Goal: Navigation & Orientation: Find specific page/section

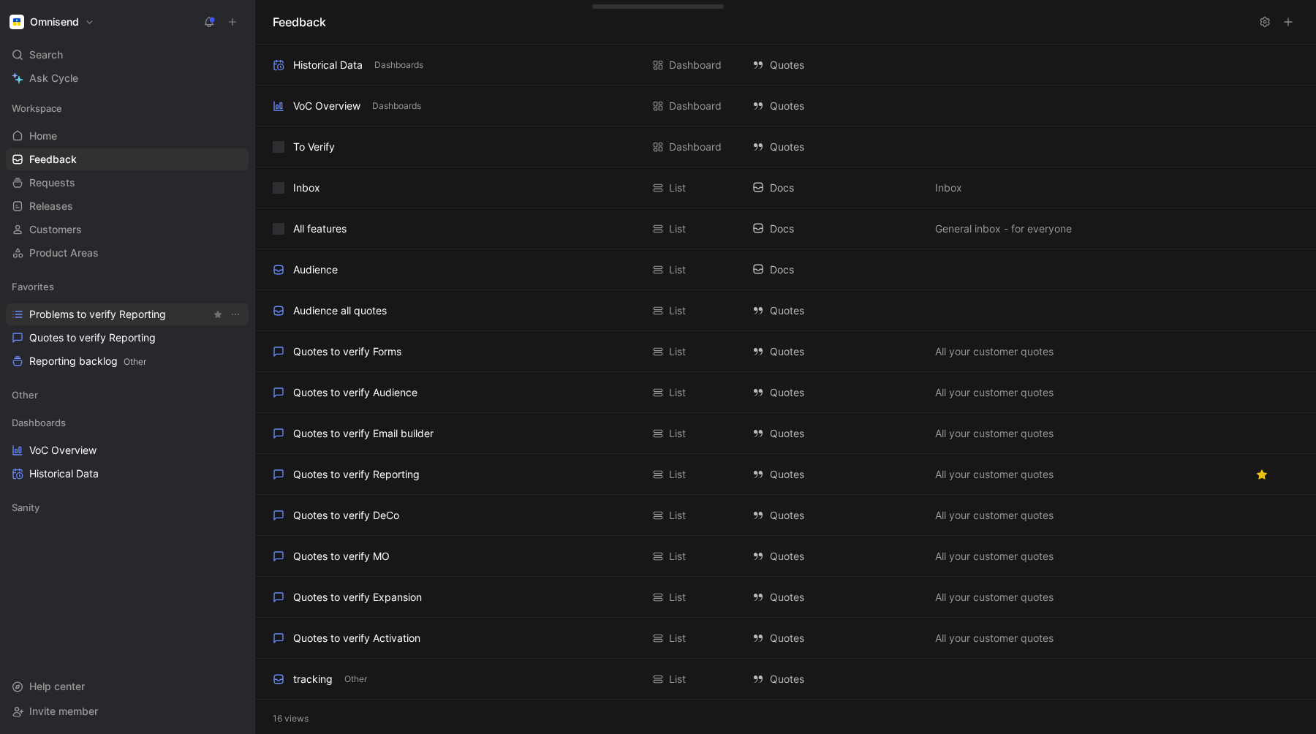
click at [108, 313] on span "Problems to verify Reporting" at bounding box center [97, 314] width 137 height 15
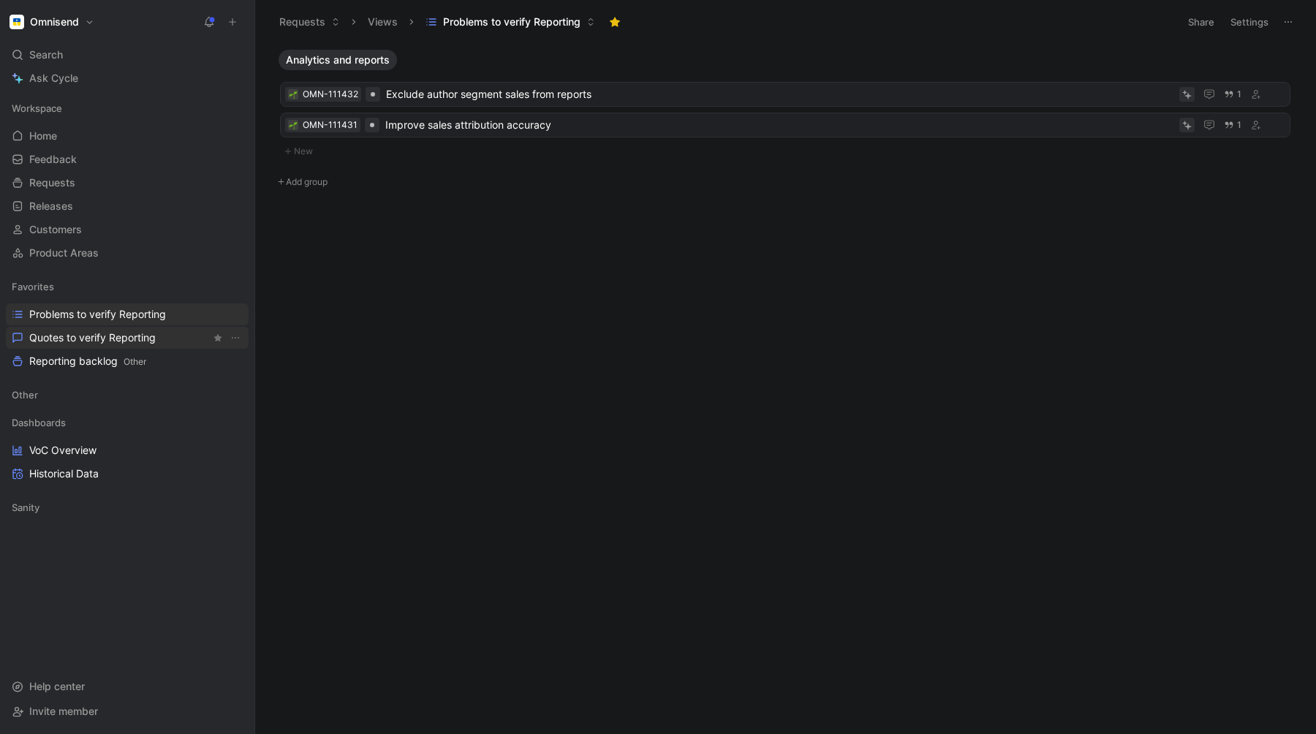
click at [78, 338] on span "Quotes to verify Reporting" at bounding box center [92, 337] width 126 height 15
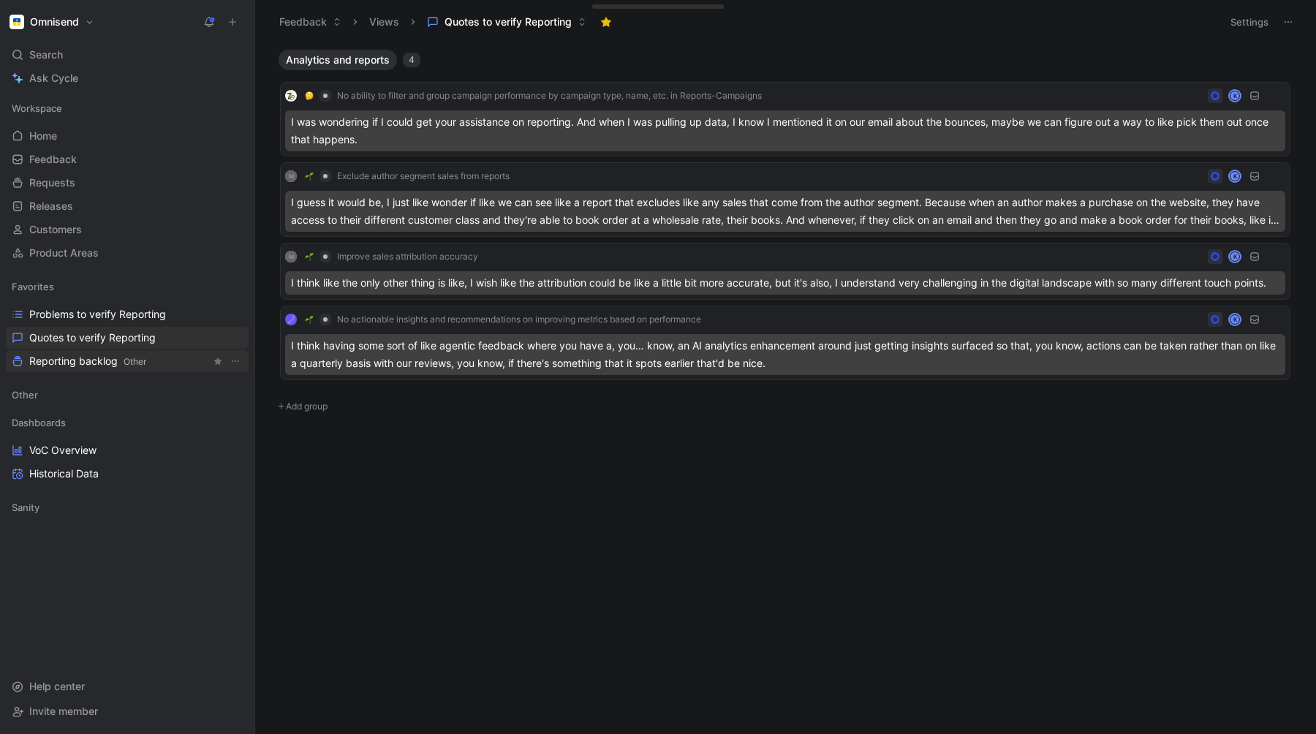
click at [56, 362] on span "Reporting backlog Other" at bounding box center [87, 361] width 117 height 15
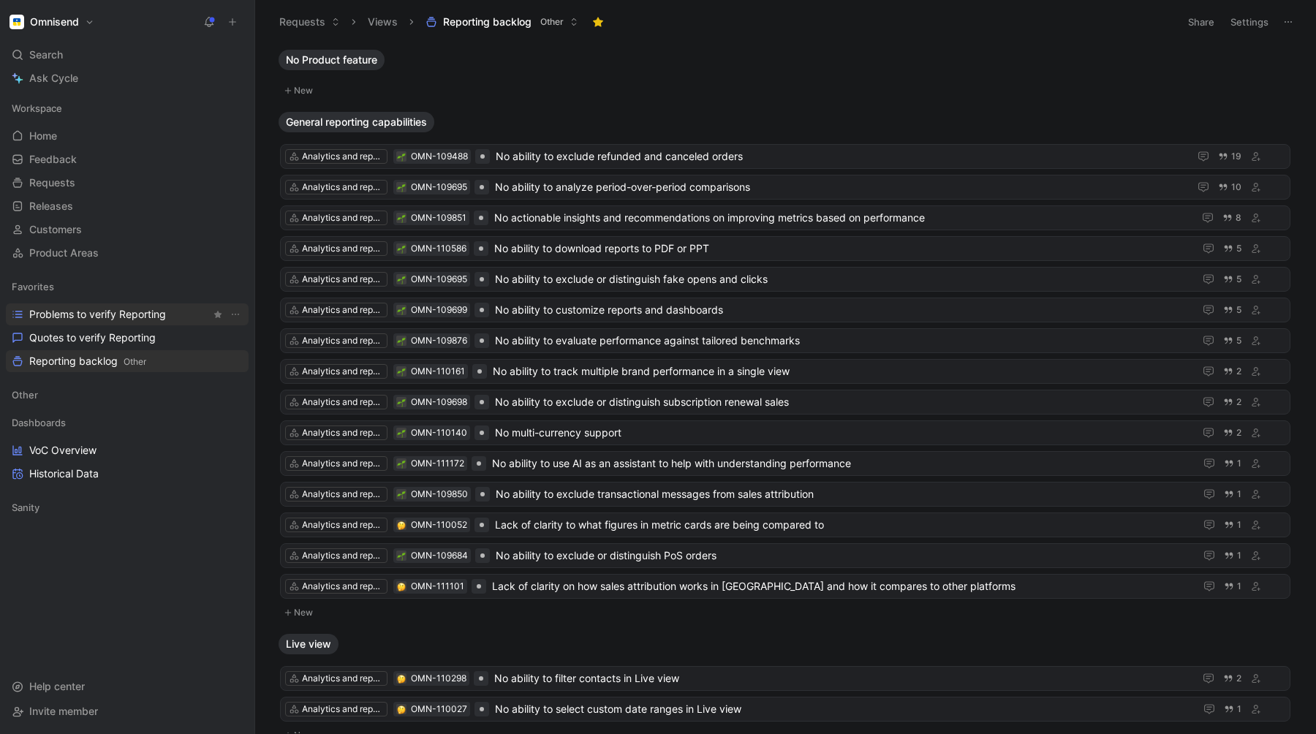
click at [98, 315] on span "Problems to verify Reporting" at bounding box center [97, 314] width 137 height 15
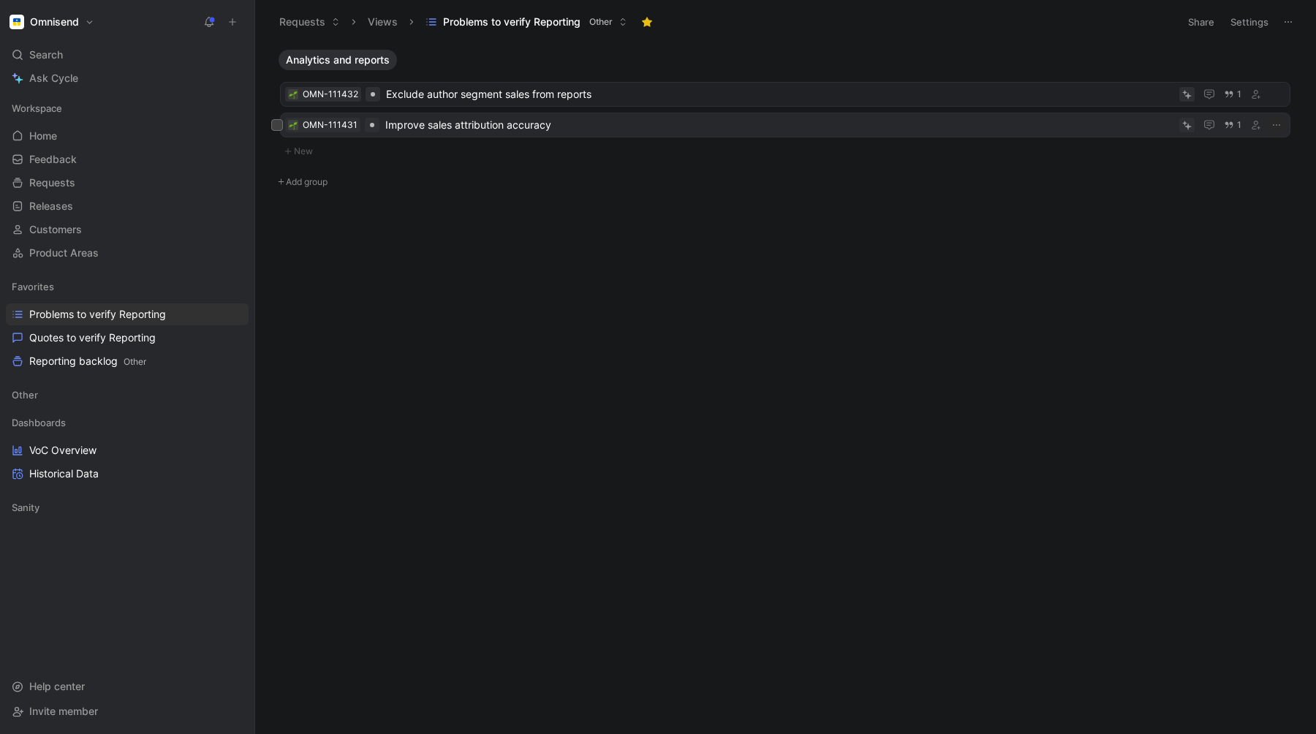
click at [448, 127] on span "Improve sales attribution accuracy" at bounding box center [779, 125] width 788 height 18
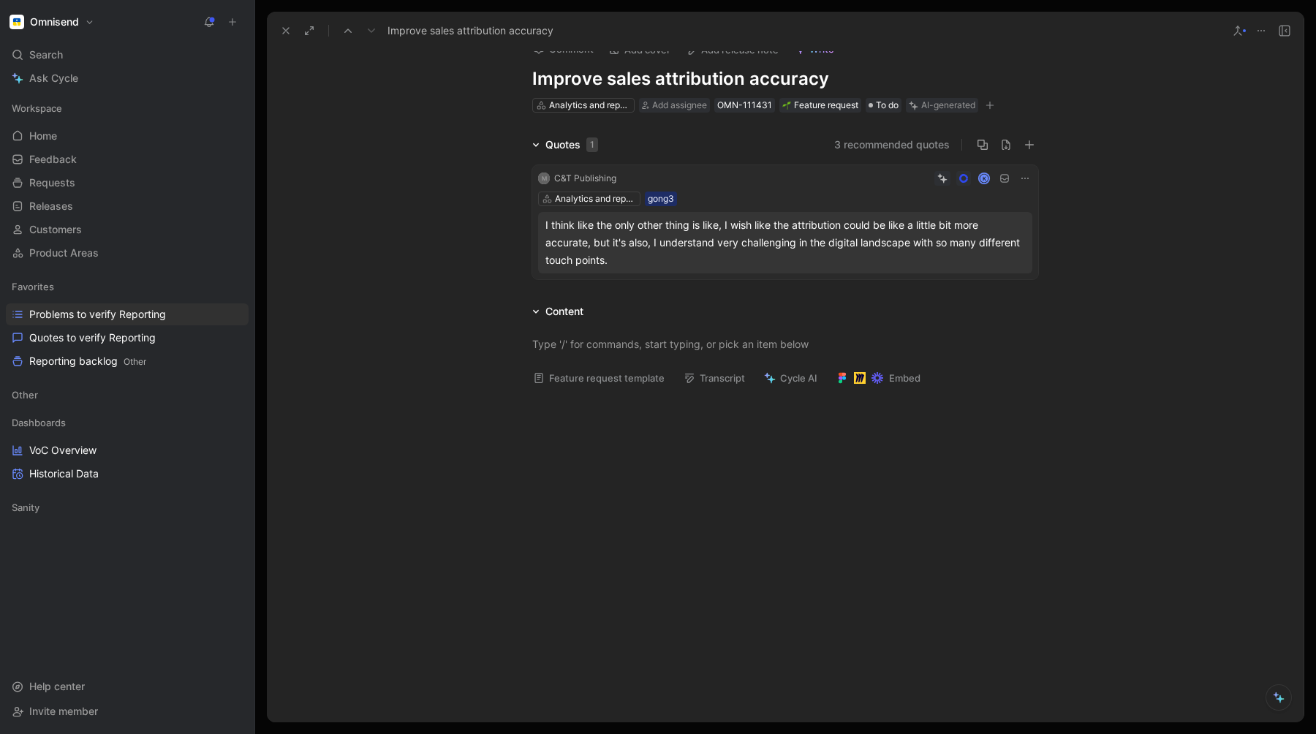
scroll to position [31, 0]
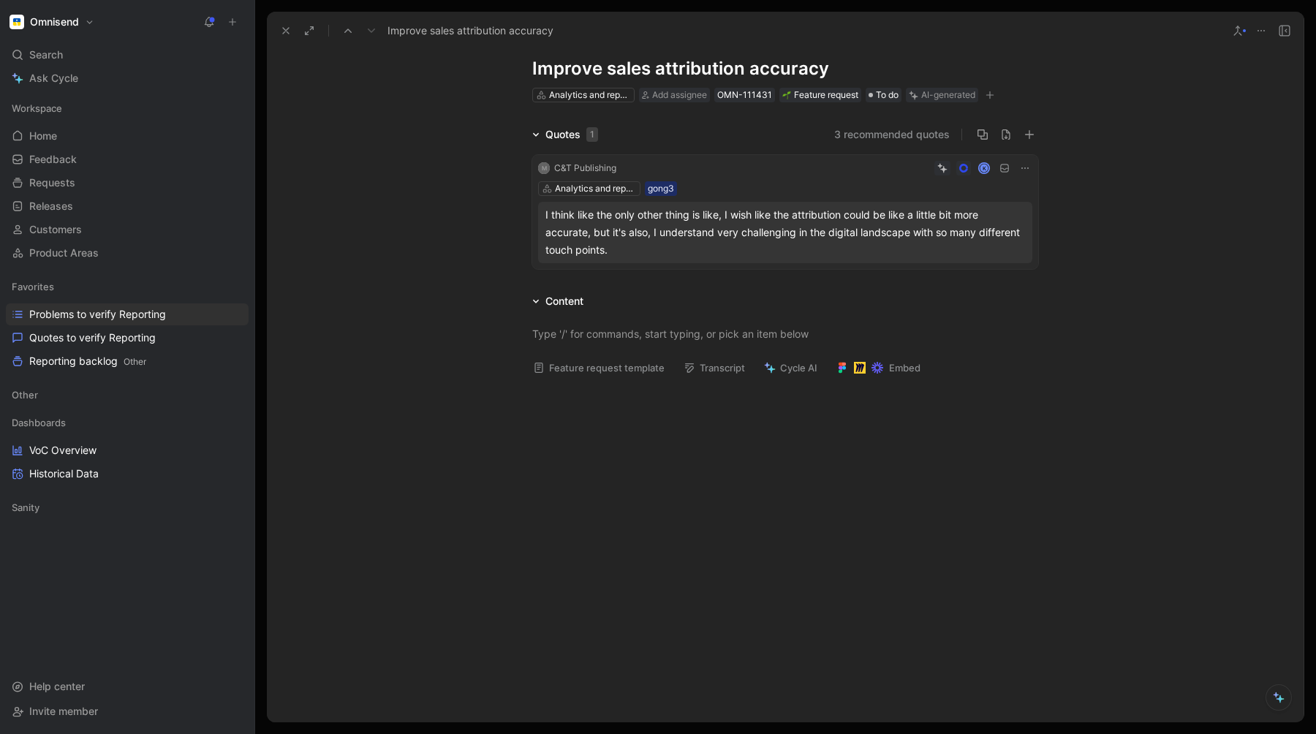
click at [1022, 171] on icon at bounding box center [1025, 168] width 12 height 12
click at [968, 261] on span "Delete quote" at bounding box center [979, 261] width 61 height 12
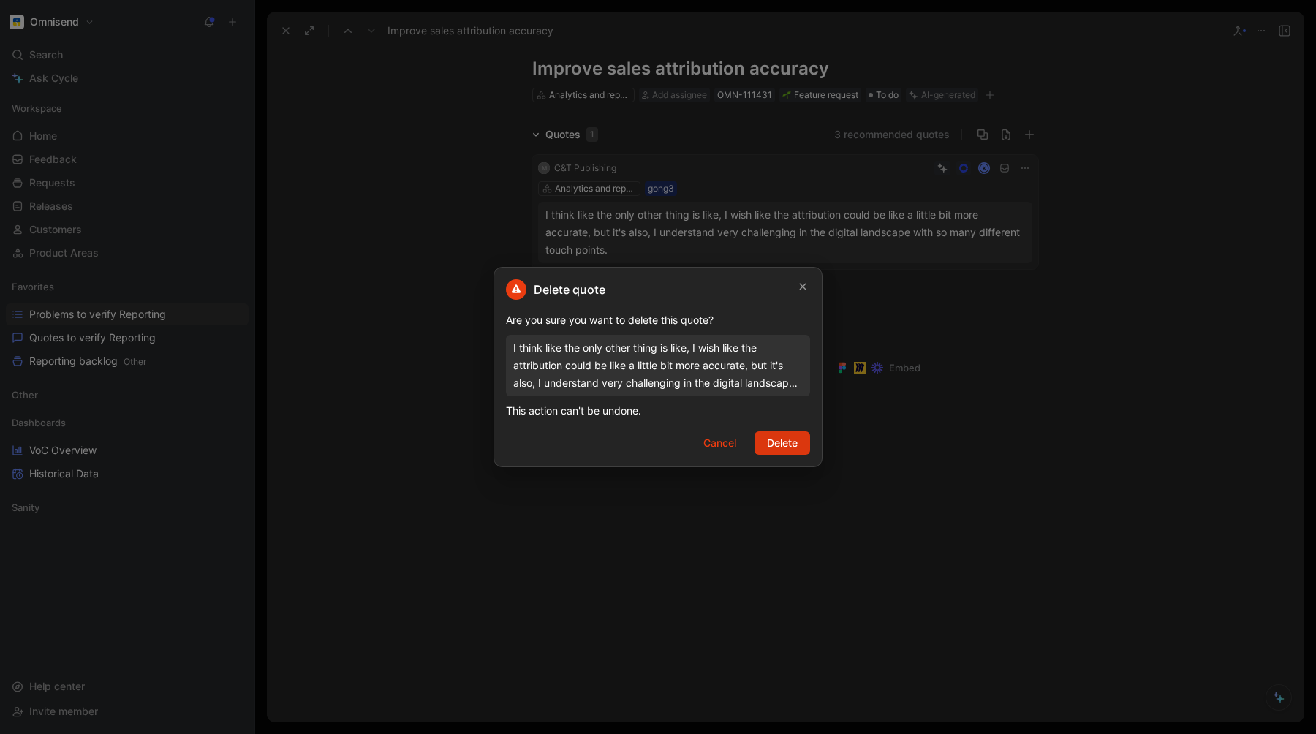
click at [794, 440] on span "Delete" at bounding box center [782, 443] width 31 height 18
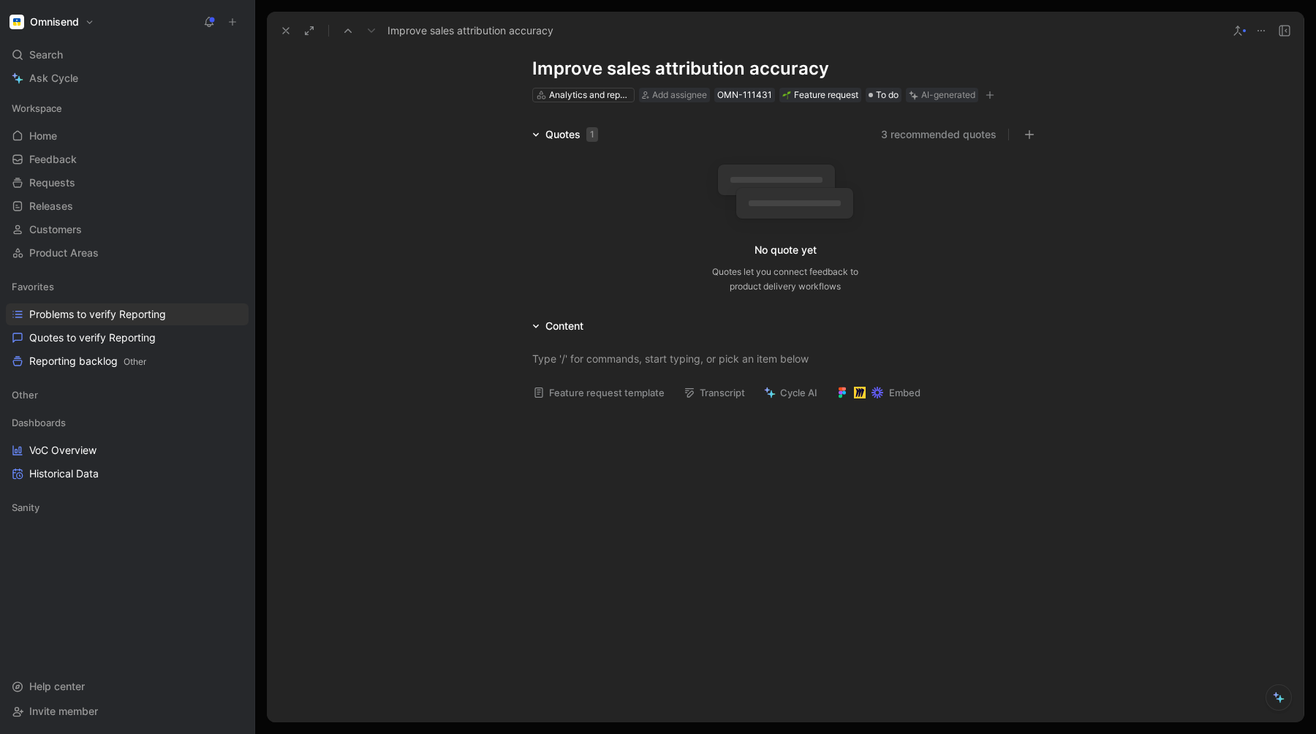
click at [1260, 29] on icon at bounding box center [1261, 31] width 12 height 12
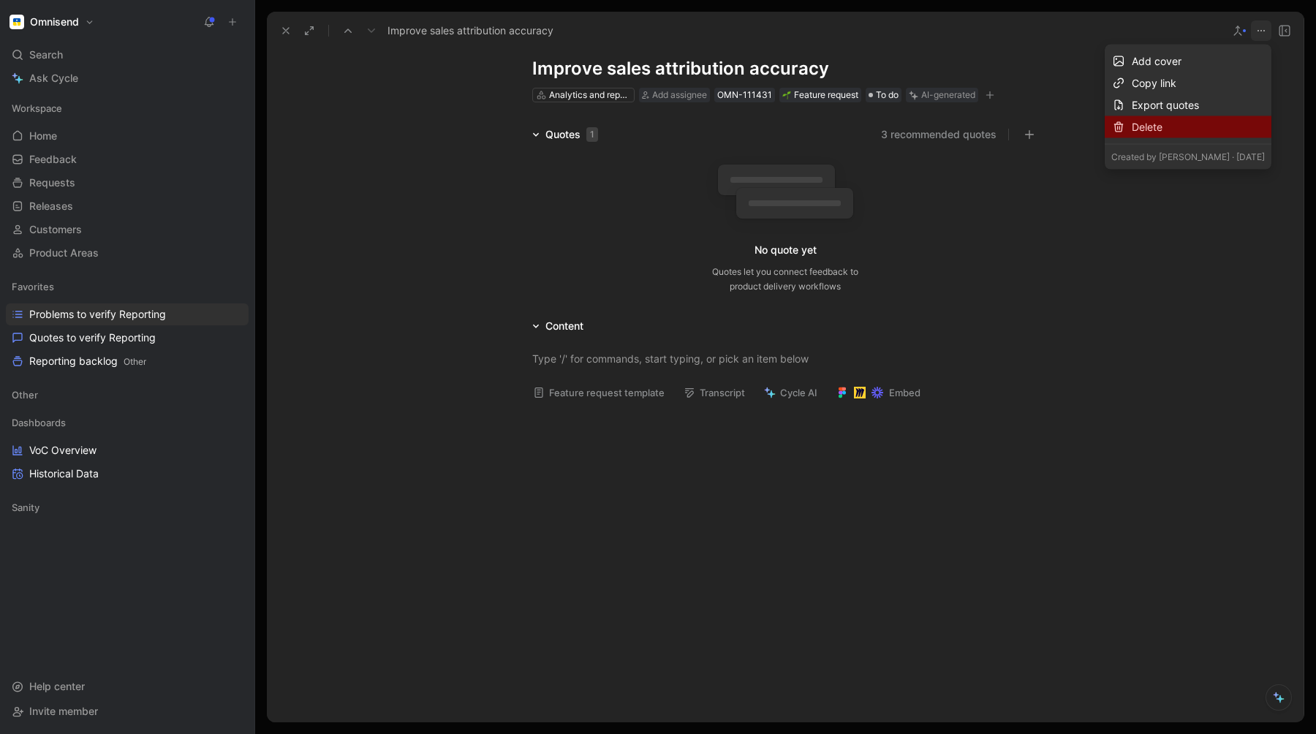
click at [1205, 131] on div "Delete" at bounding box center [1198, 127] width 133 height 18
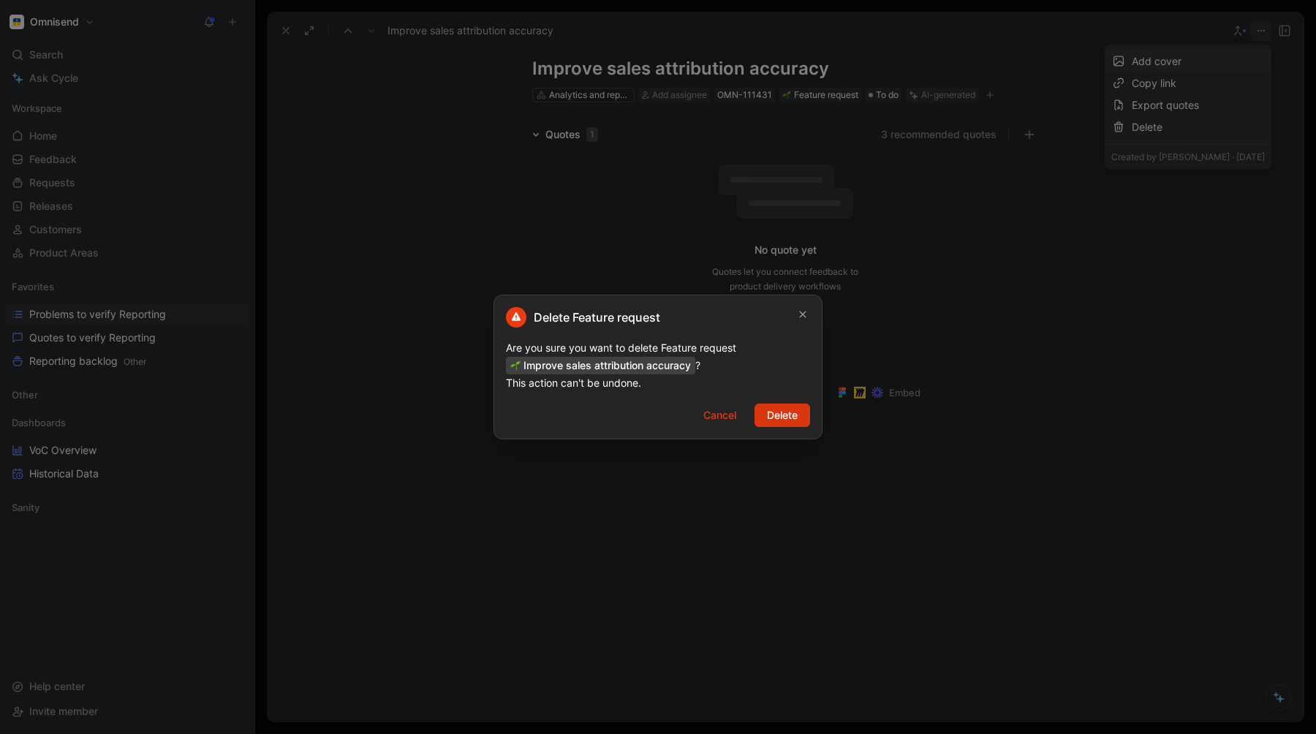
click at [783, 414] on span "Delete" at bounding box center [782, 416] width 31 height 18
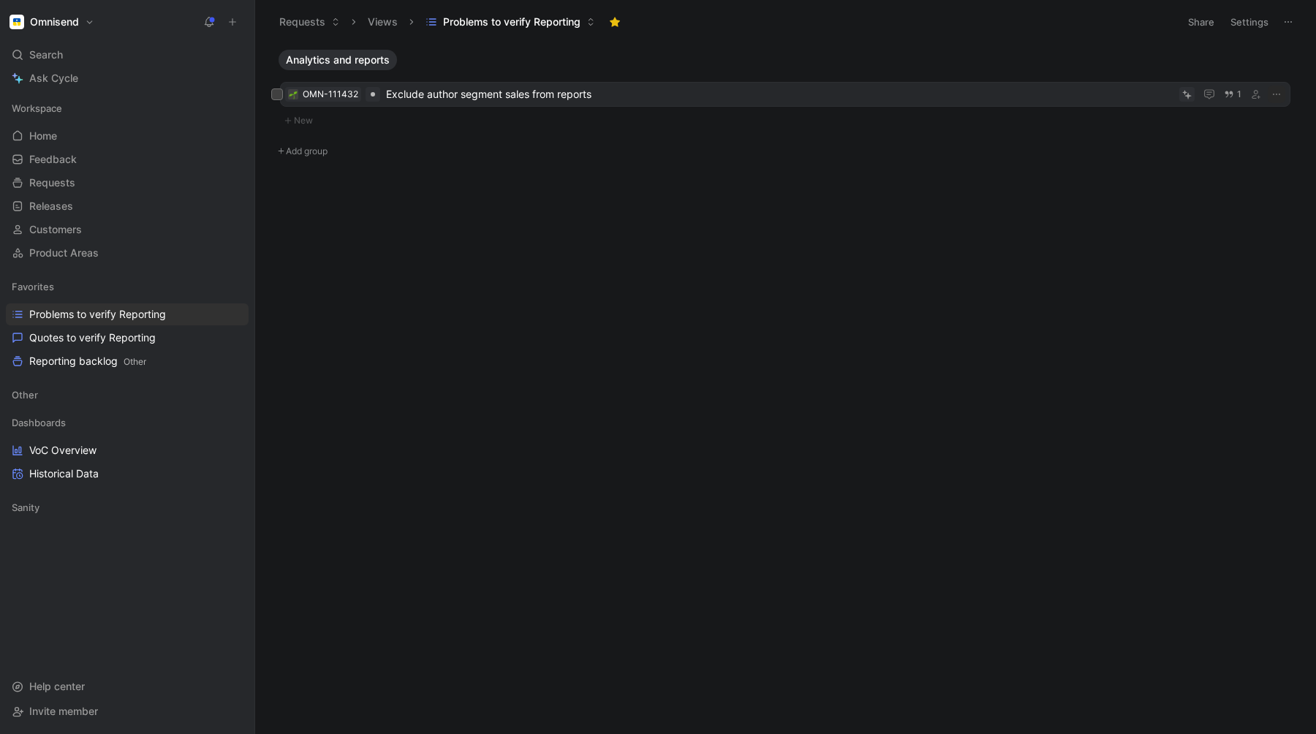
click at [642, 86] on span "Exclude author segment sales from reports" at bounding box center [779, 95] width 787 height 18
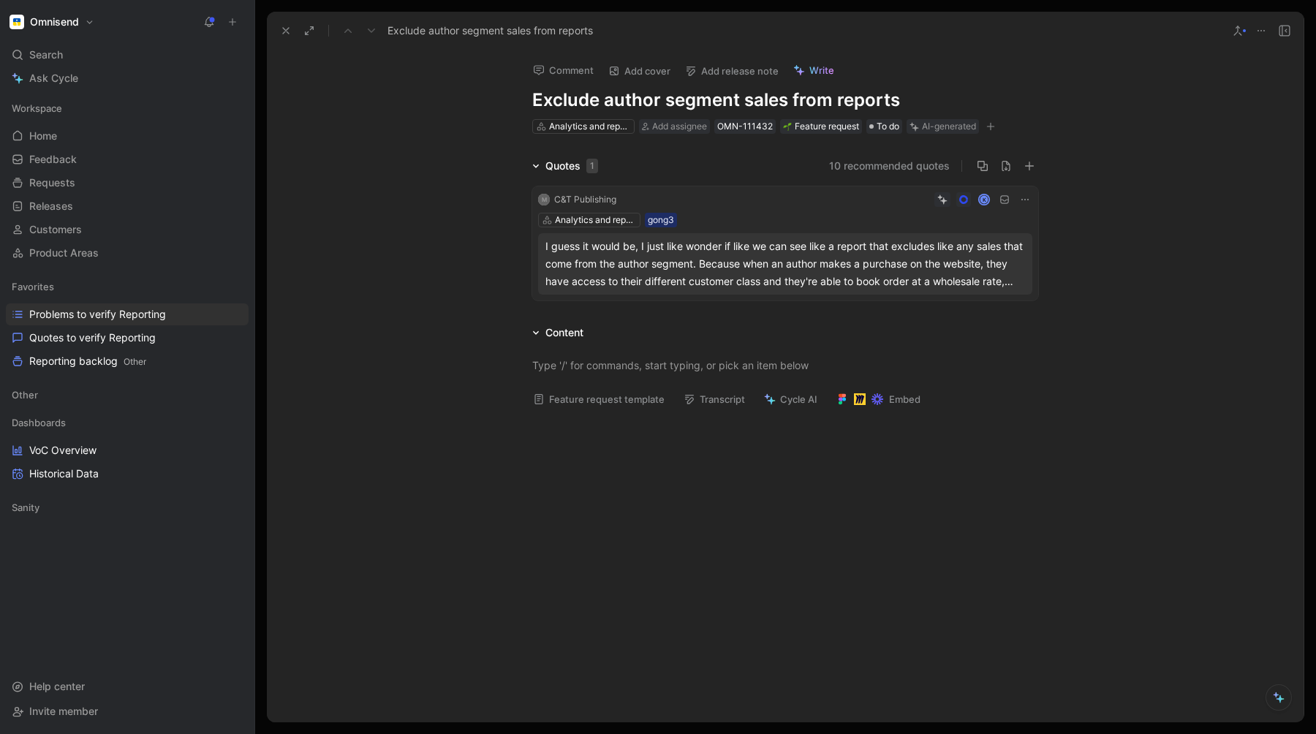
click at [705, 278] on div "I guess it would be, I just like wonder if like we can see like a report that e…" at bounding box center [785, 264] width 480 height 53
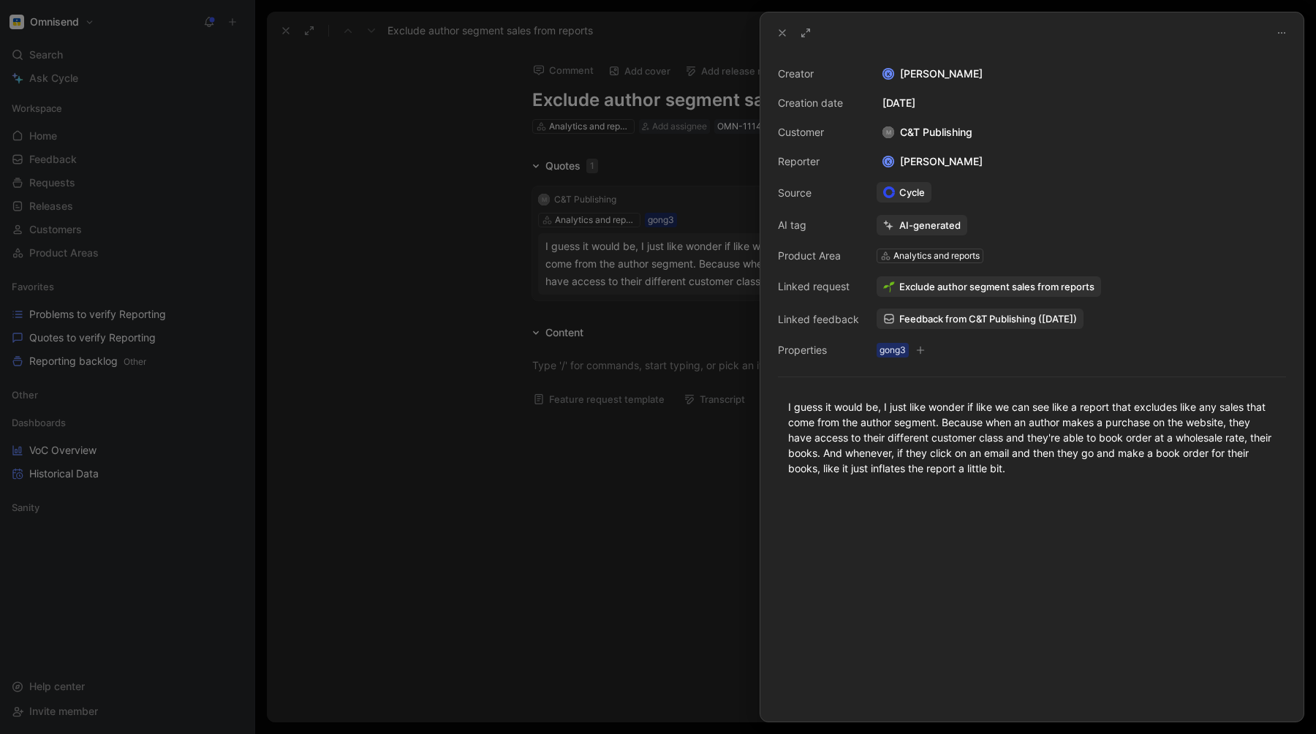
click at [617, 506] on div at bounding box center [658, 367] width 1316 height 734
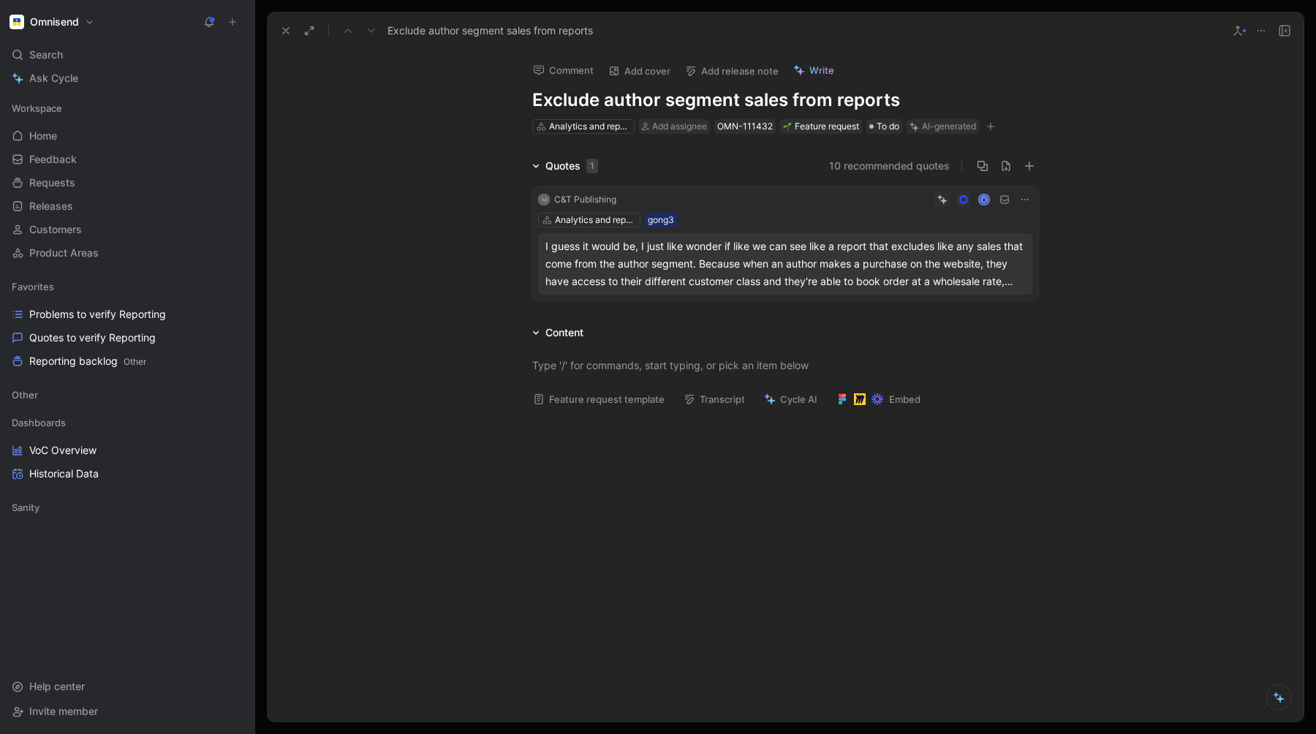
click at [1021, 201] on icon at bounding box center [1025, 200] width 12 height 12
click at [974, 298] on span "Delete quote" at bounding box center [979, 293] width 61 height 12
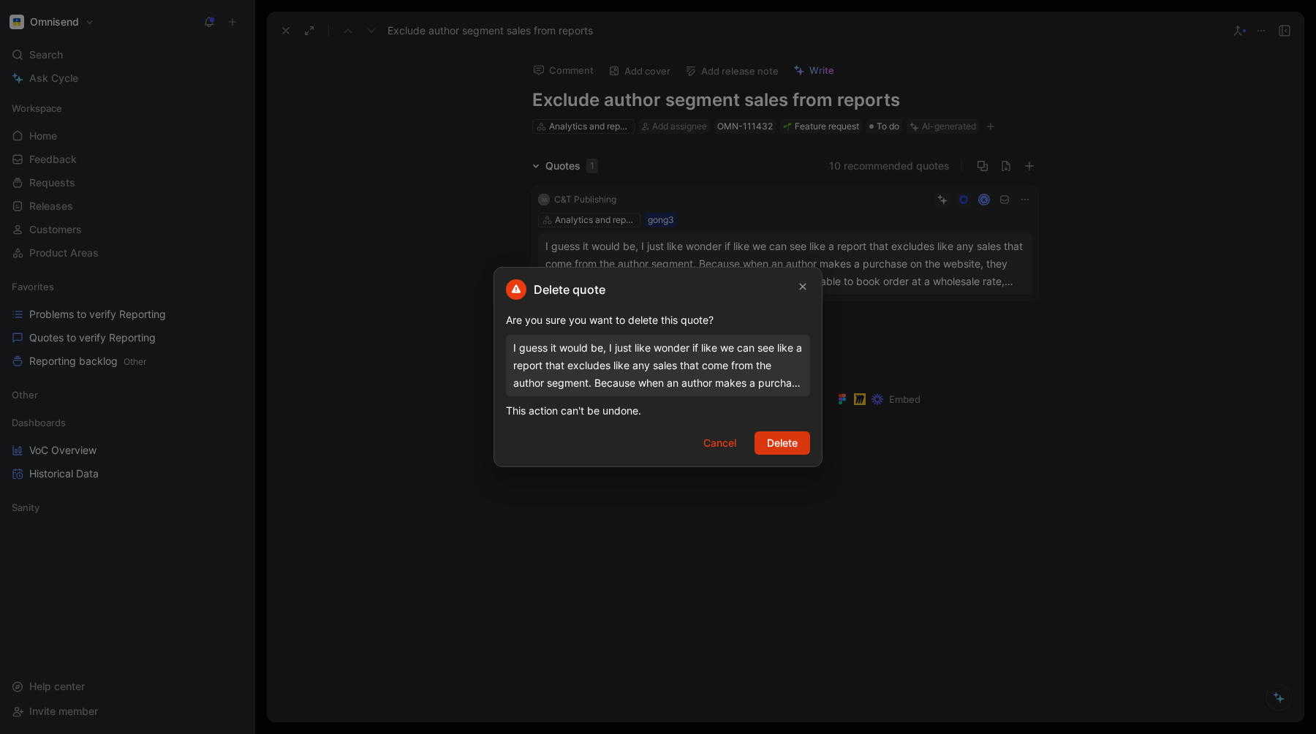
click at [779, 440] on span "Delete" at bounding box center [782, 443] width 31 height 18
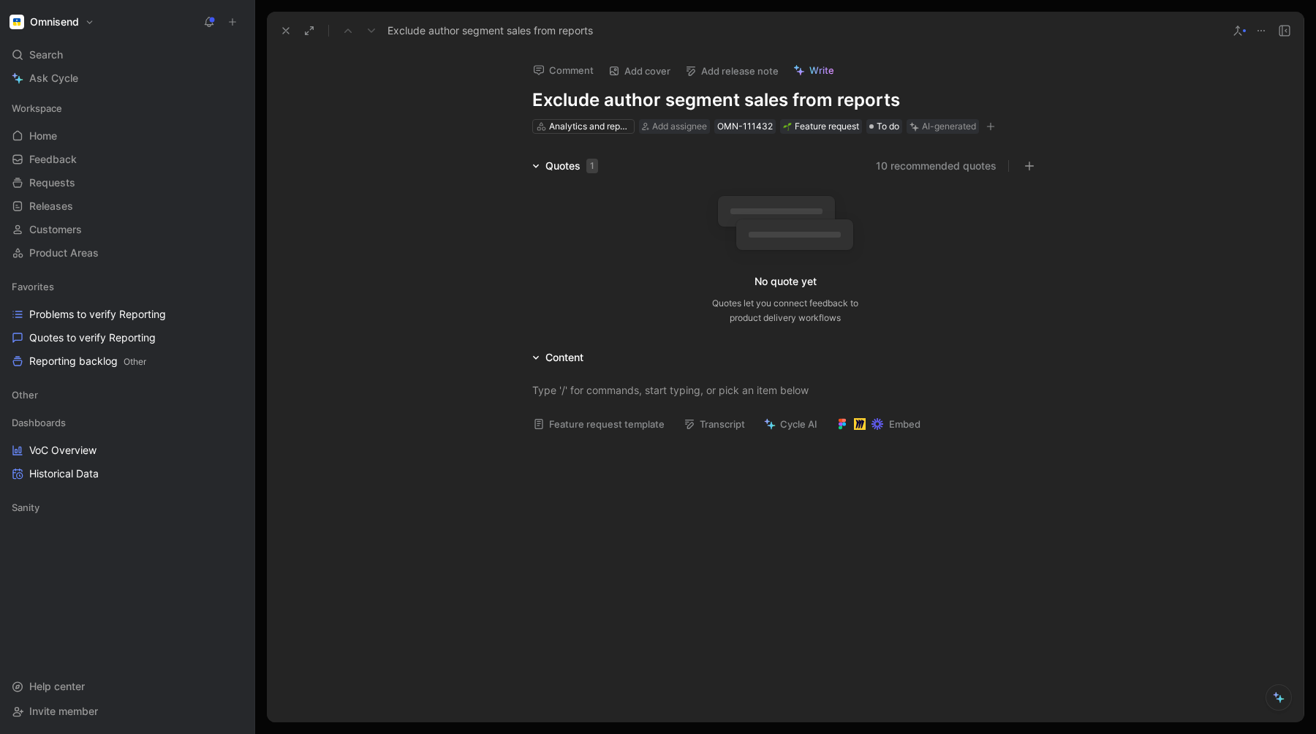
click at [1260, 26] on icon at bounding box center [1261, 31] width 12 height 12
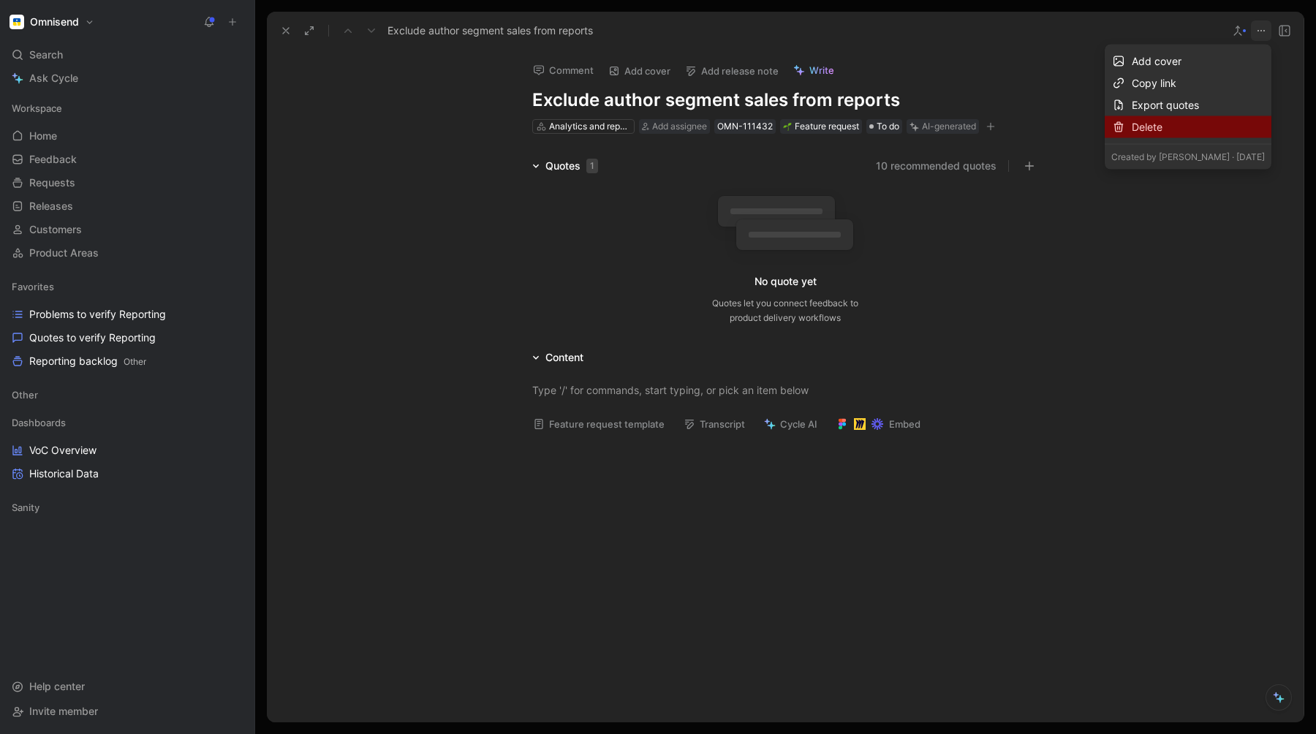
click at [1177, 133] on div "Delete" at bounding box center [1198, 127] width 133 height 18
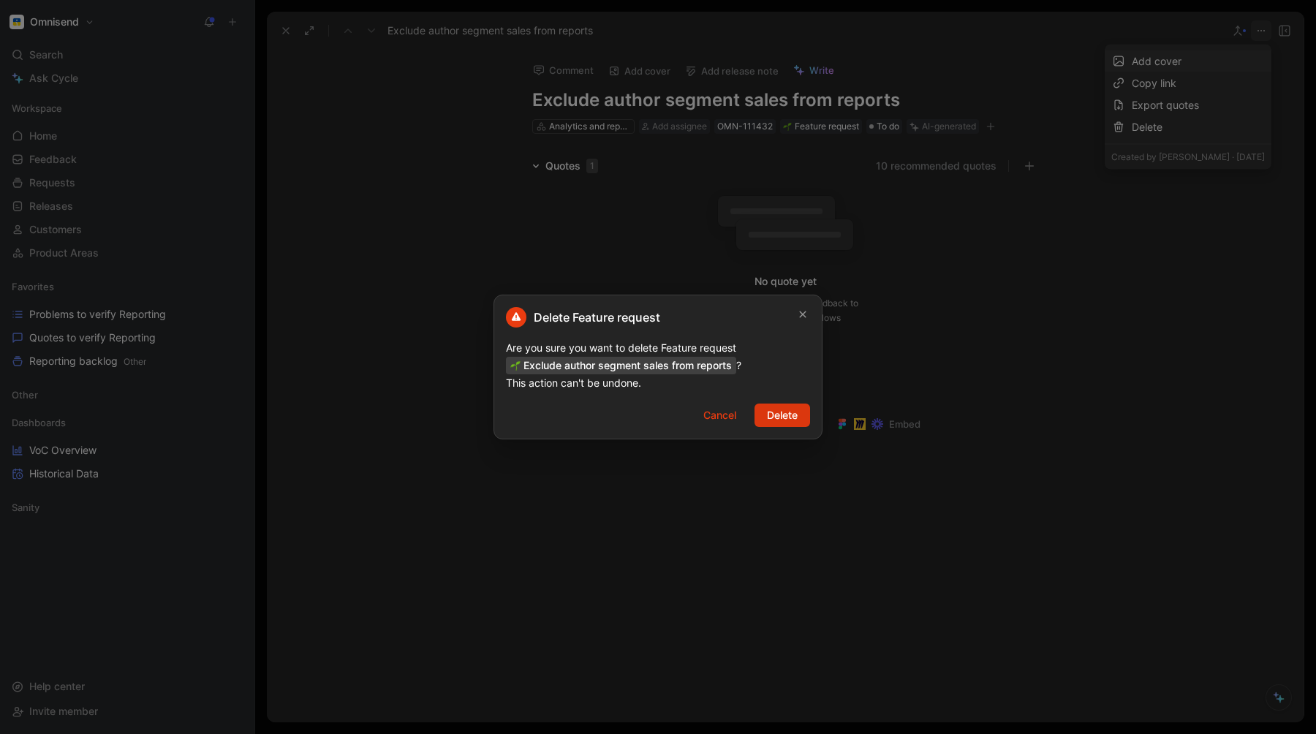
click at [793, 417] on span "Delete" at bounding box center [782, 416] width 31 height 18
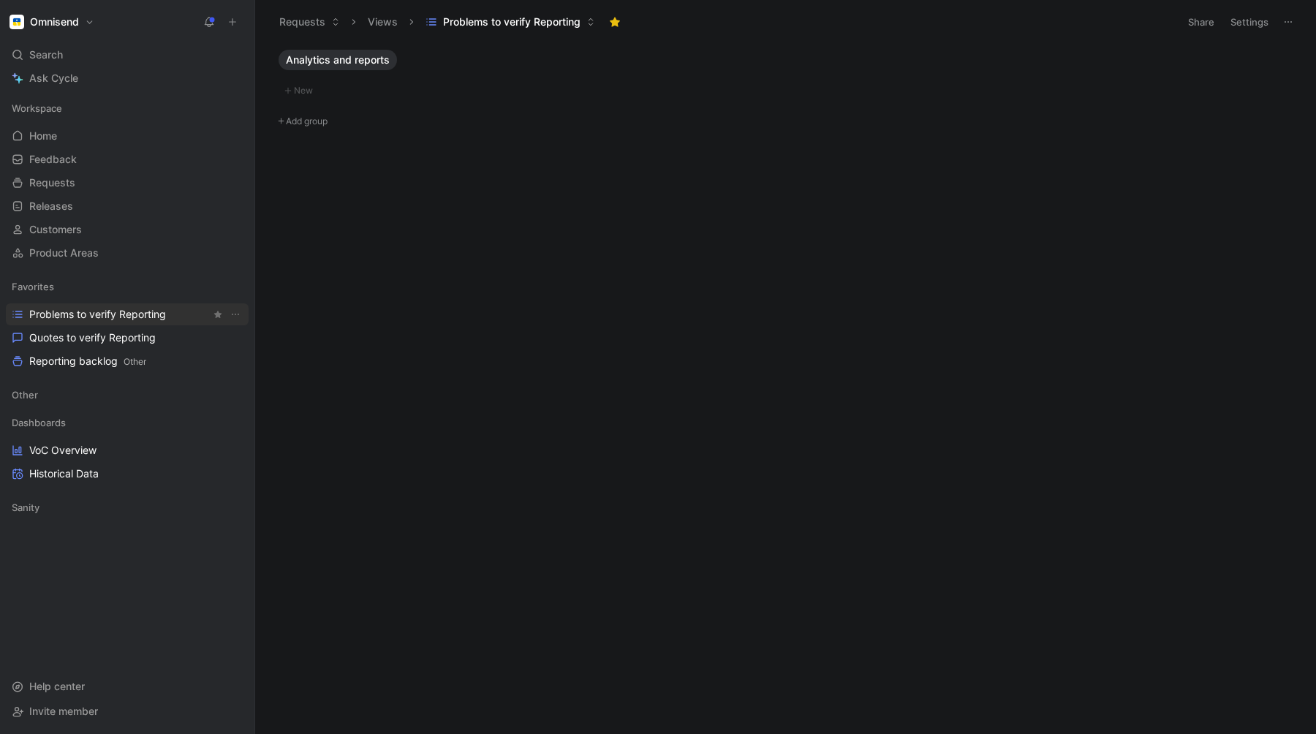
click at [80, 317] on span "Problems to verify Reporting" at bounding box center [97, 314] width 137 height 15
click at [346, 57] on span "Analytics and reports" at bounding box center [338, 60] width 104 height 15
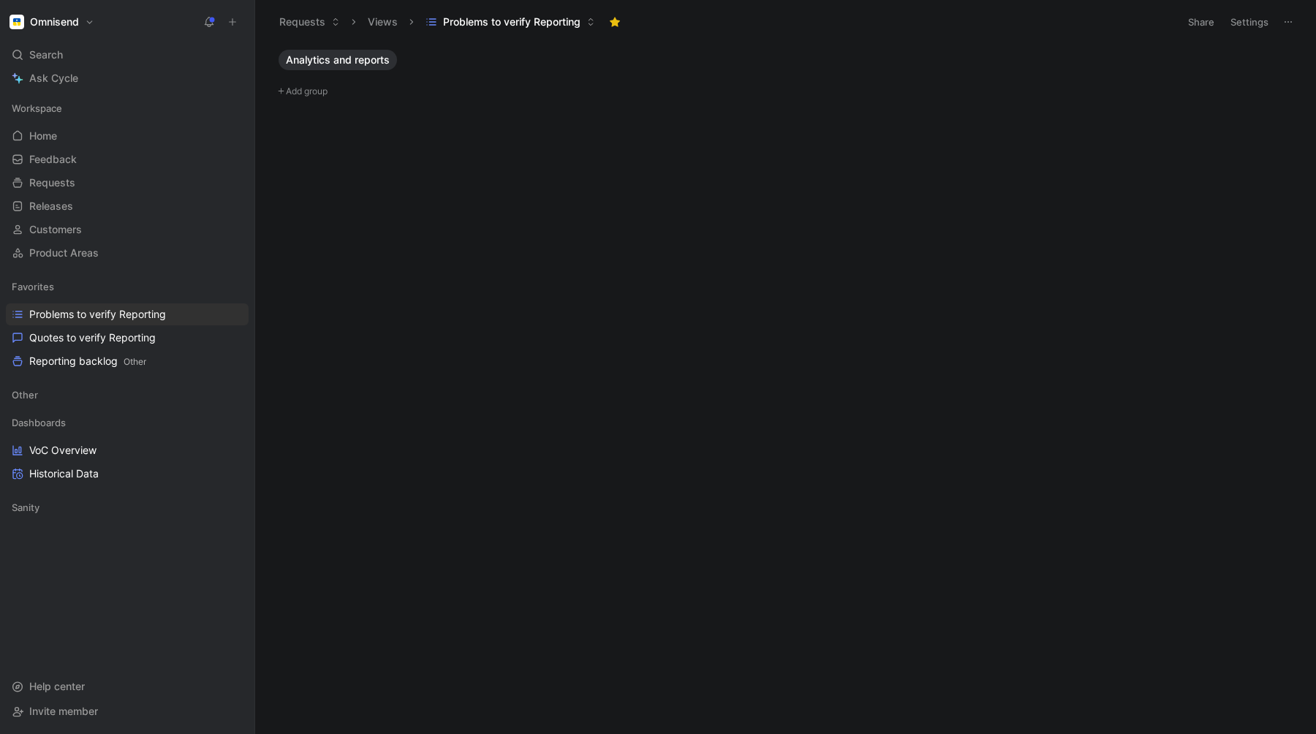
click at [346, 57] on span "Analytics and reports" at bounding box center [338, 60] width 104 height 15
click at [84, 312] on span "Problems to verify Reporting" at bounding box center [97, 314] width 137 height 15
click at [81, 349] on div "Favorites Problems to verify Reporting Quotes to verify Reporting Reporting bac…" at bounding box center [127, 324] width 243 height 97
click at [78, 362] on span "Reporting backlog Other" at bounding box center [87, 361] width 117 height 15
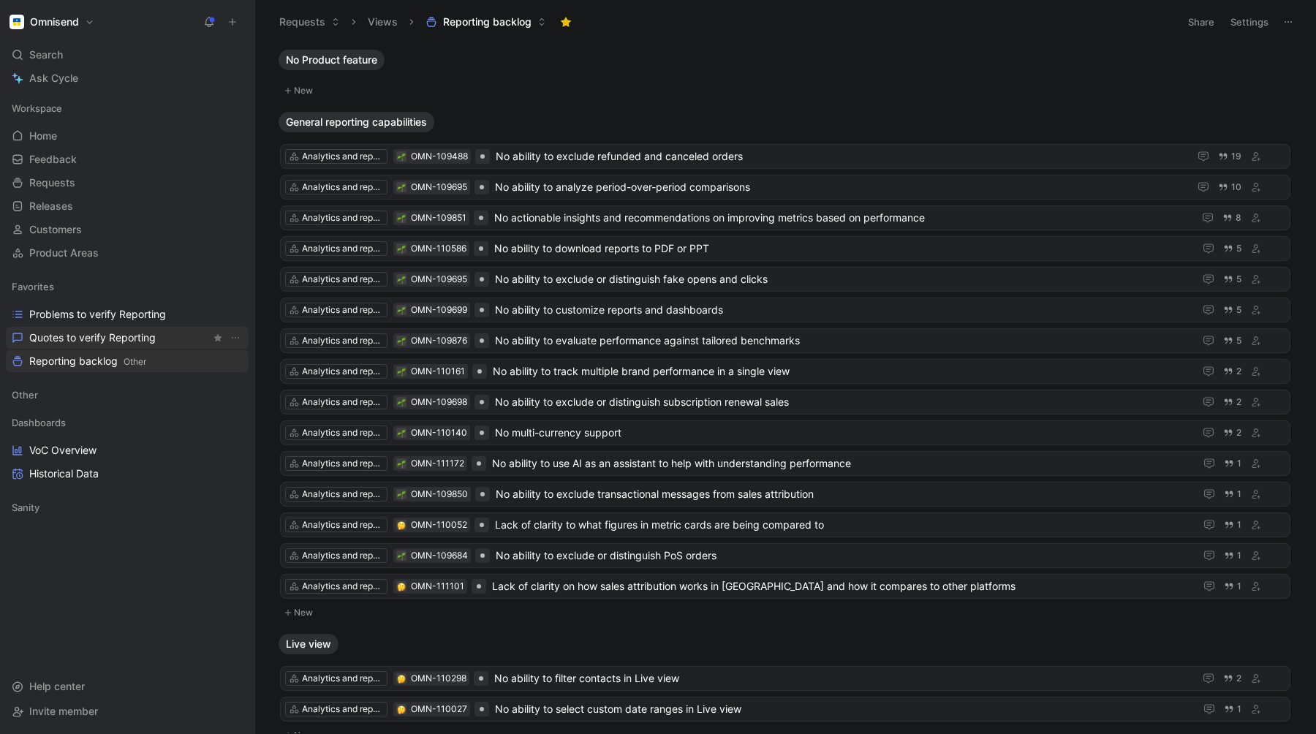
click at [90, 341] on span "Quotes to verify Reporting" at bounding box center [92, 337] width 126 height 15
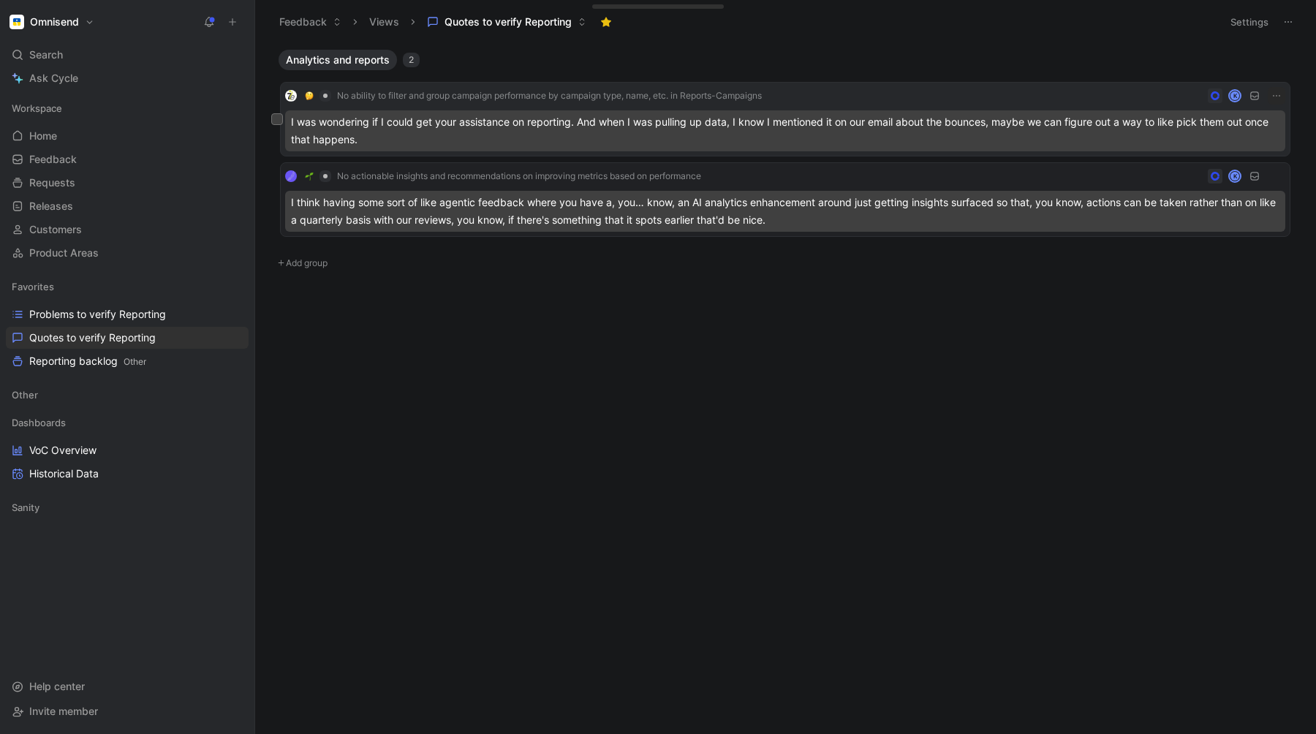
click at [466, 140] on div "I was wondering if I could get your assistance on reporting. And when I was pul…" at bounding box center [785, 130] width 1000 height 41
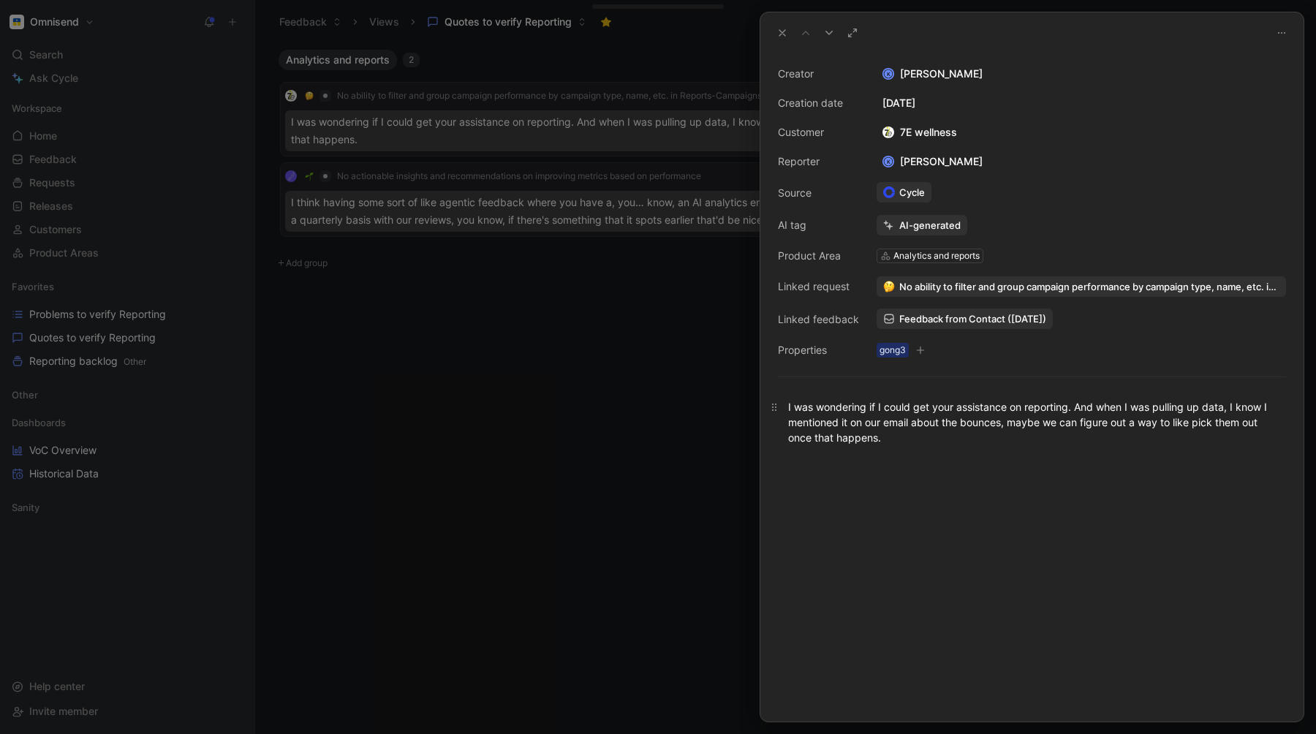
click at [1034, 439] on div "I was wondering if I could get your assistance on reporting. And when I was pul…" at bounding box center [1032, 422] width 488 height 46
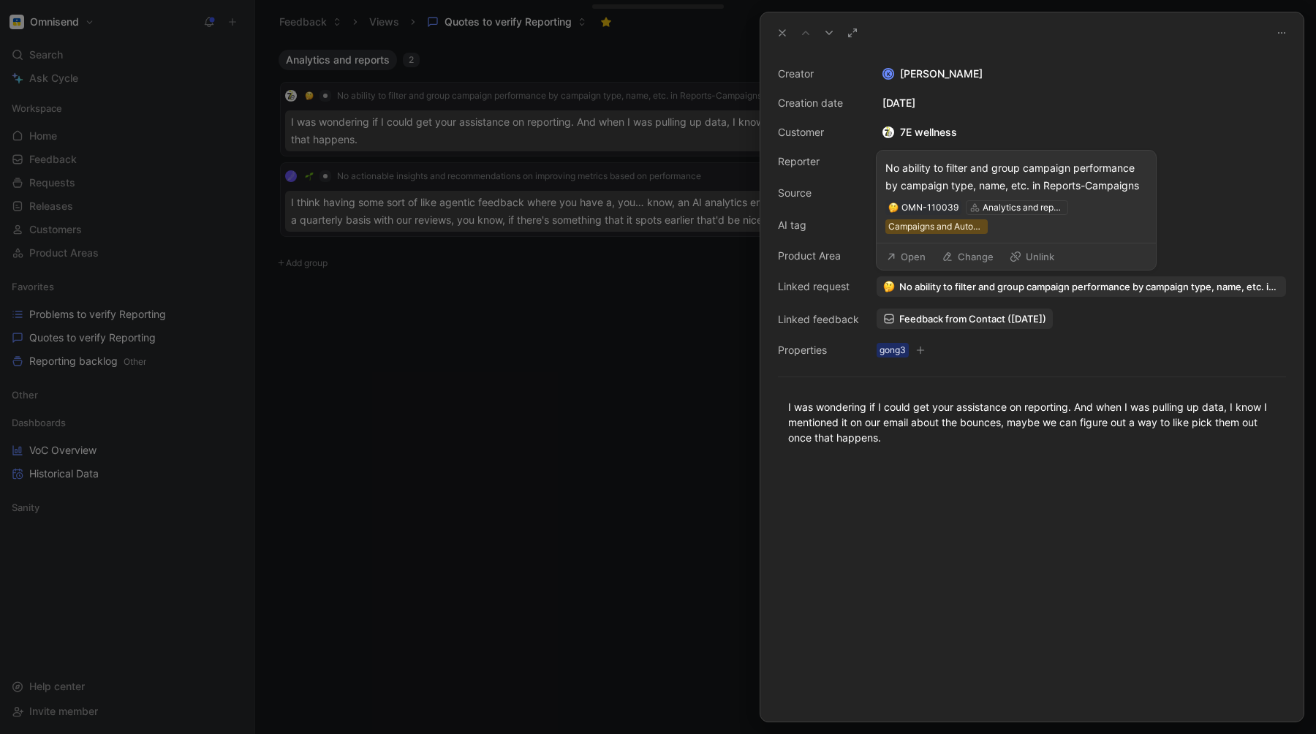
click at [920, 287] on span "No ability to filter and group campaign performance by campaign type, name, etc…" at bounding box center [1089, 286] width 380 height 13
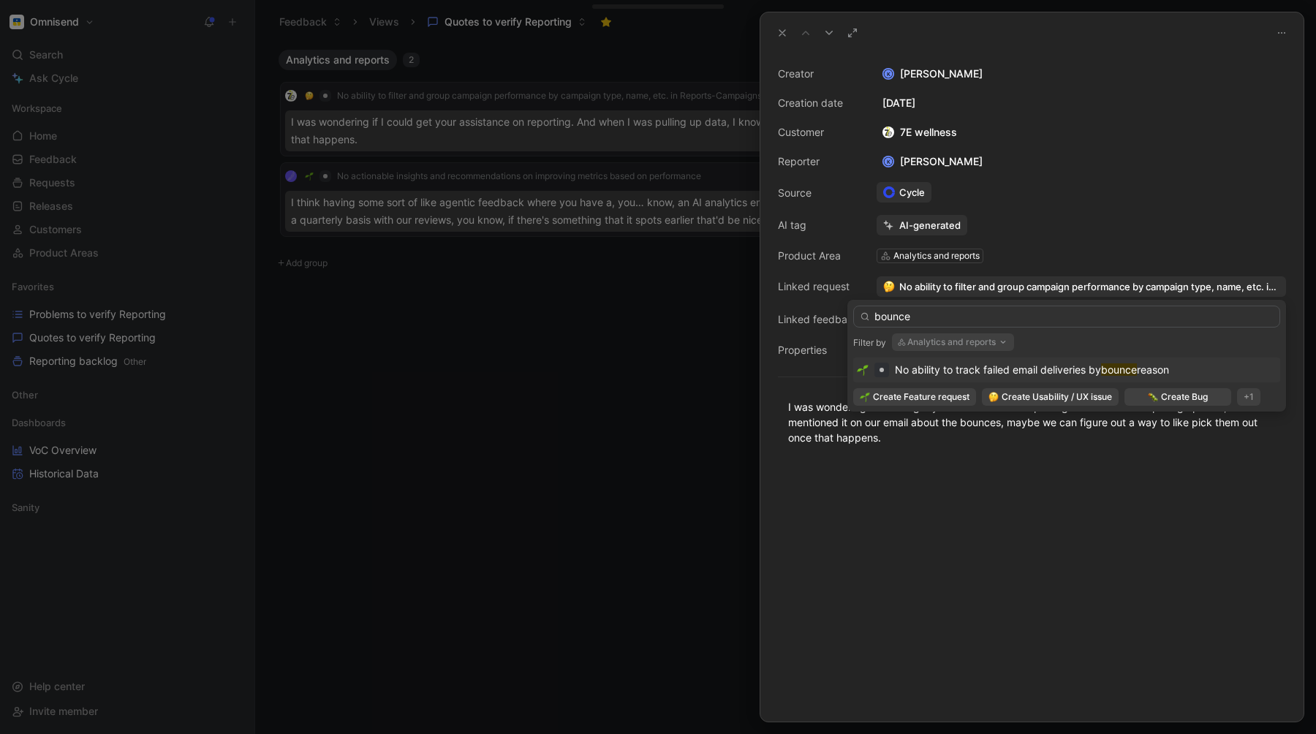
type input "bounce"
click at [995, 366] on span "No ability to track failed email deliveries by" at bounding box center [998, 369] width 206 height 12
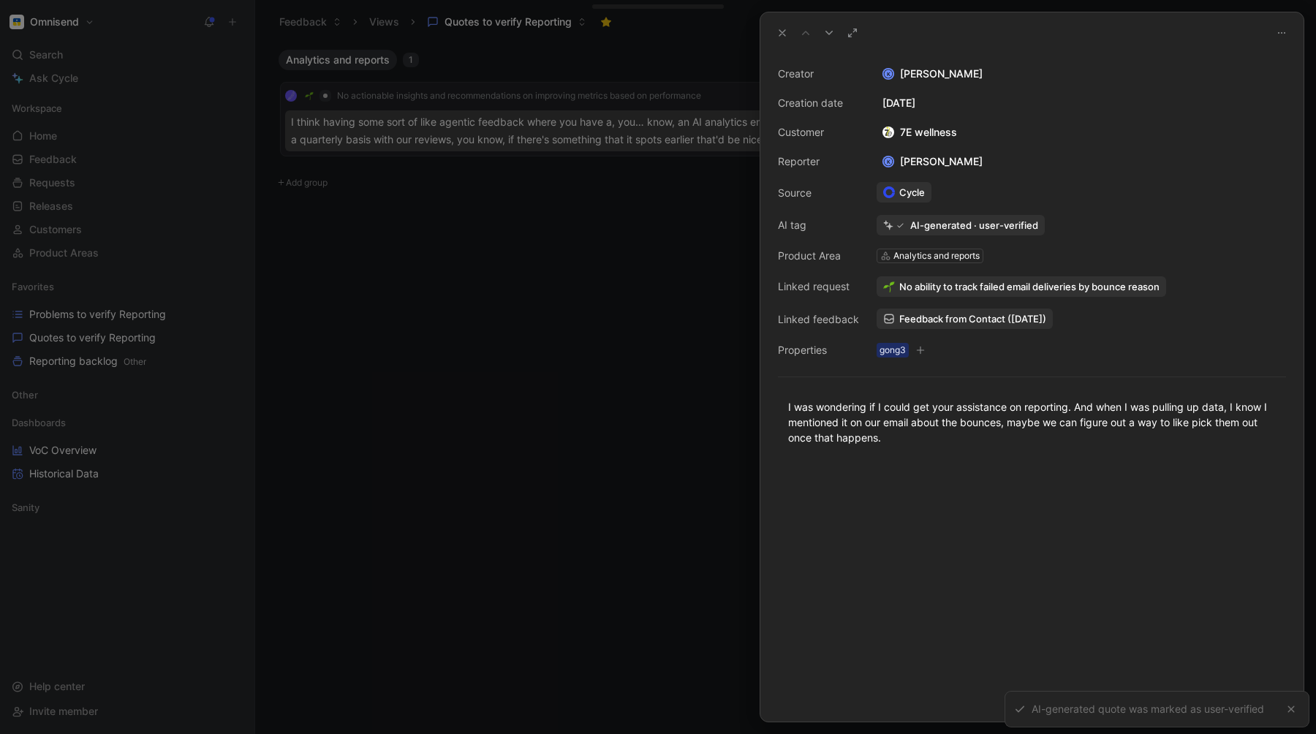
click at [611, 240] on div at bounding box center [658, 367] width 1316 height 734
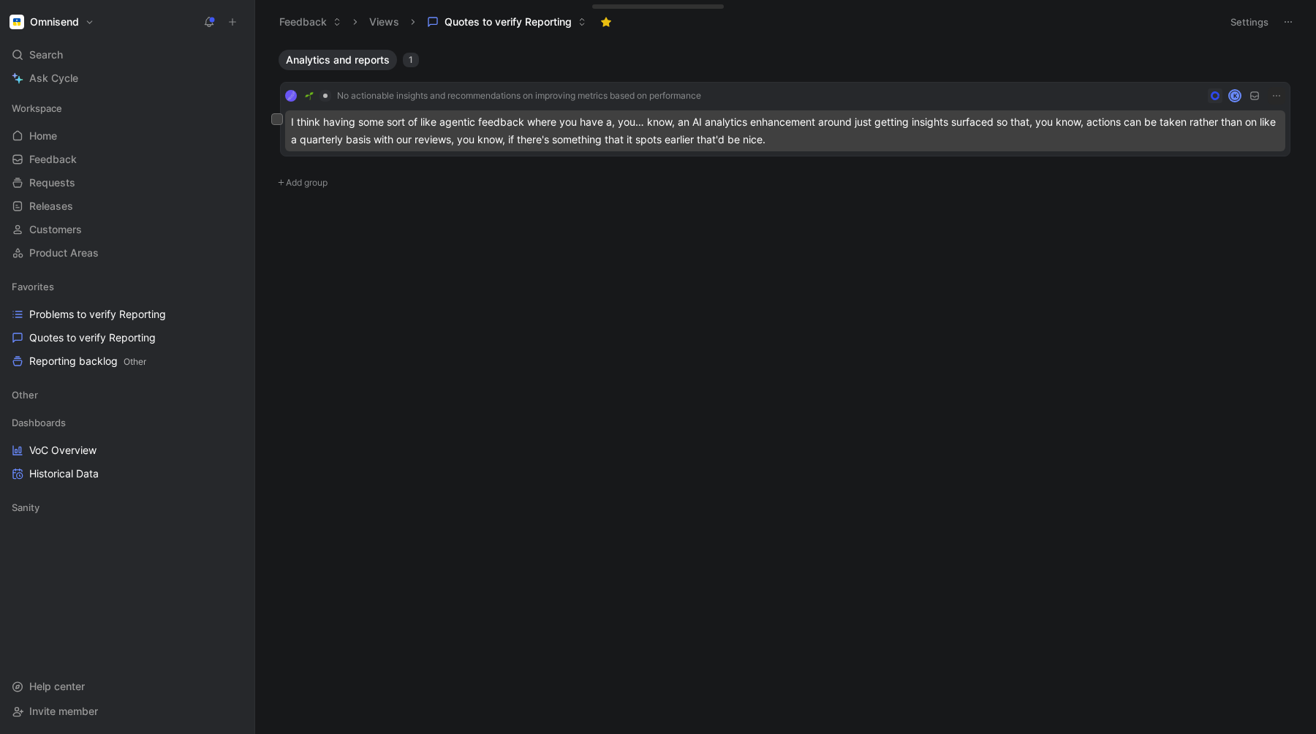
click at [820, 135] on div "I think having some sort of like agentic feedback where you have a, you… know, …" at bounding box center [785, 130] width 1000 height 41
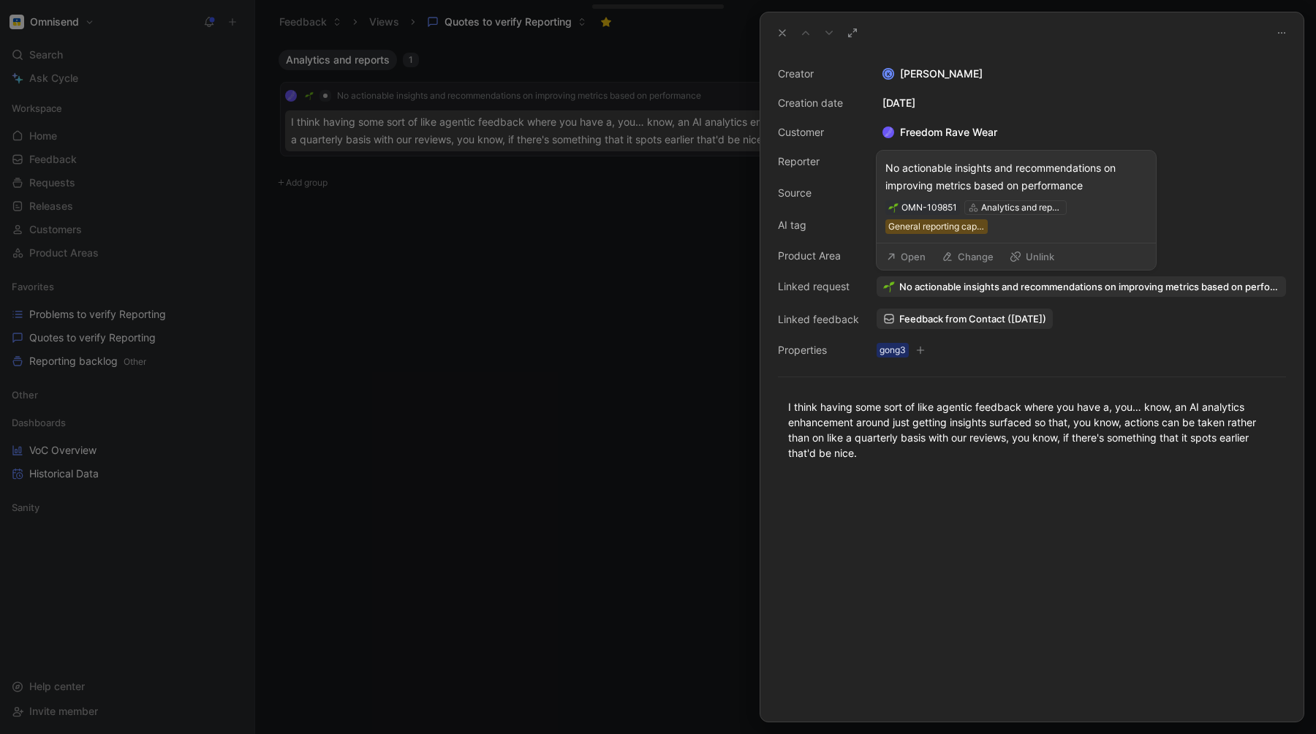
click at [1029, 292] on span "No actionable insights and recommendations on improving metrics based on perfor…" at bounding box center [1089, 286] width 380 height 13
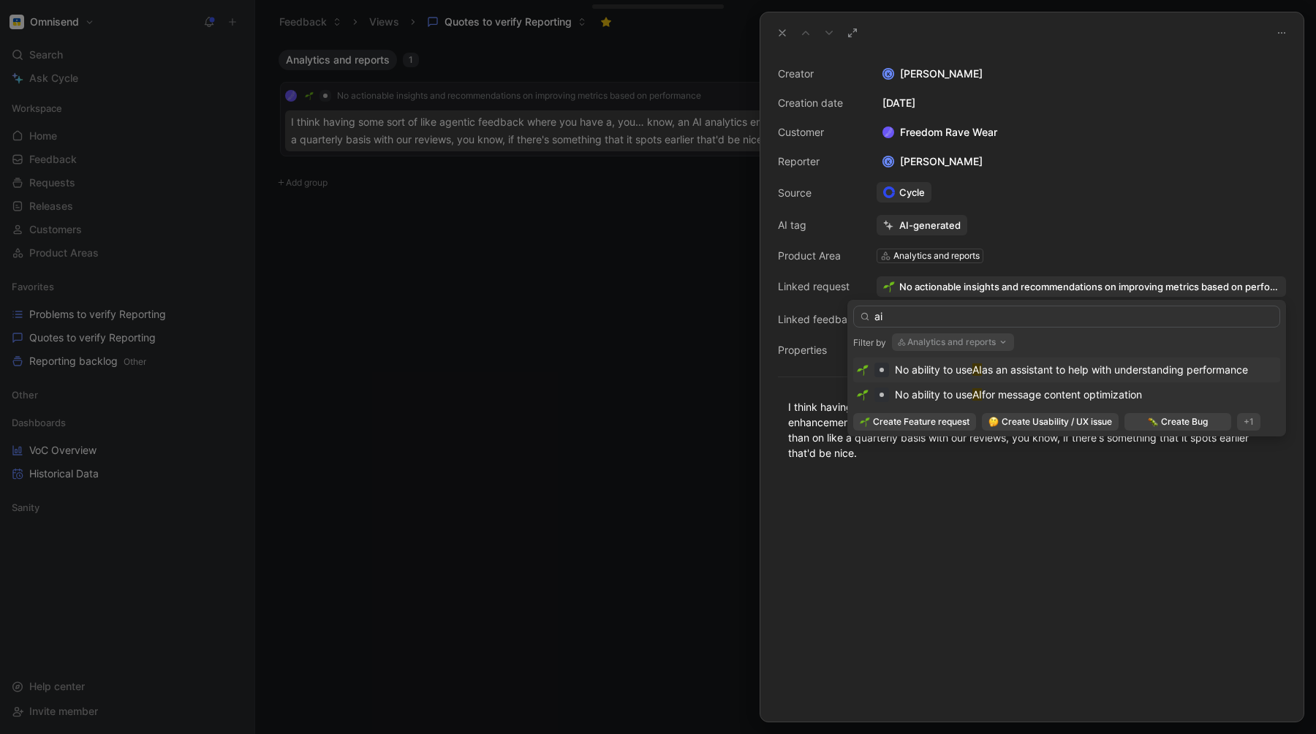
type input "ai"
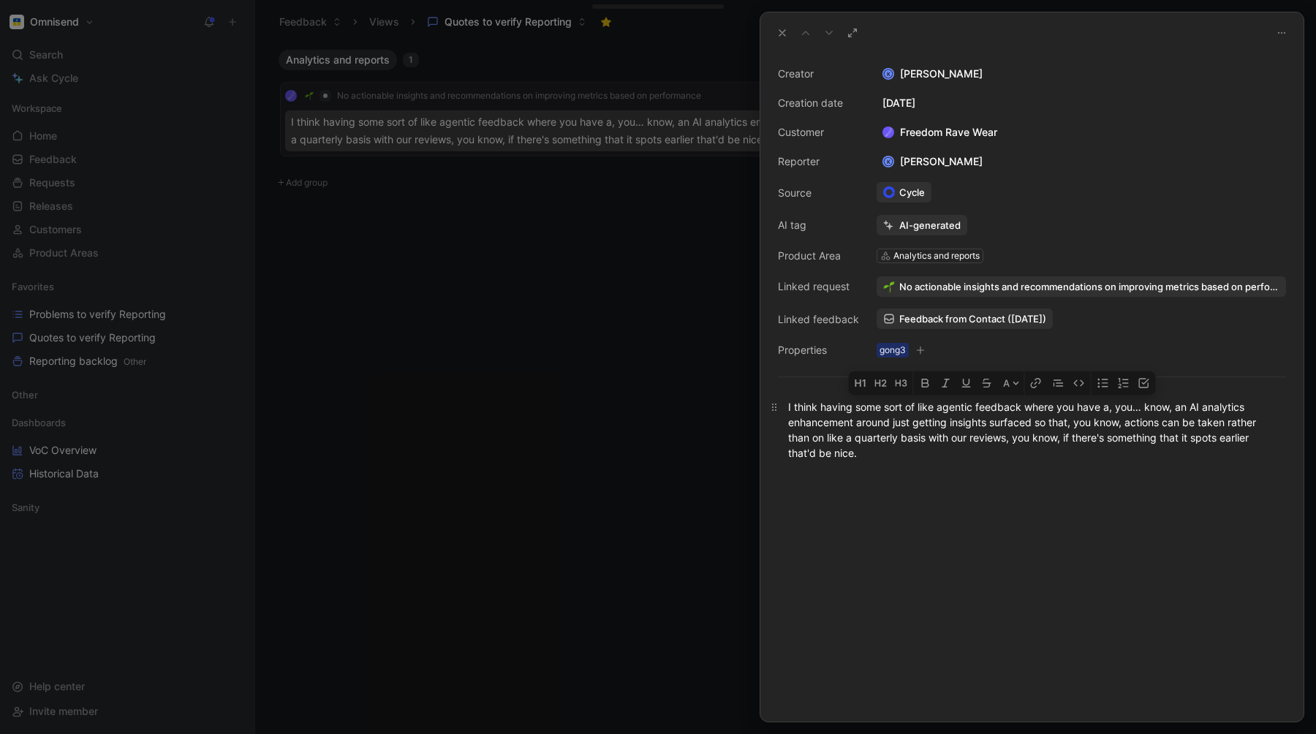
drag, startPoint x: 826, startPoint y: 408, endPoint x: 1179, endPoint y: 423, distance: 352.7
click at [1179, 423] on div "I think having some sort of like agentic feedback where you have a, you… know, …" at bounding box center [1032, 429] width 488 height 61
click at [1084, 442] on div "I think having some sort of like agentic feedback where you have a, you… know, …" at bounding box center [1032, 429] width 488 height 61
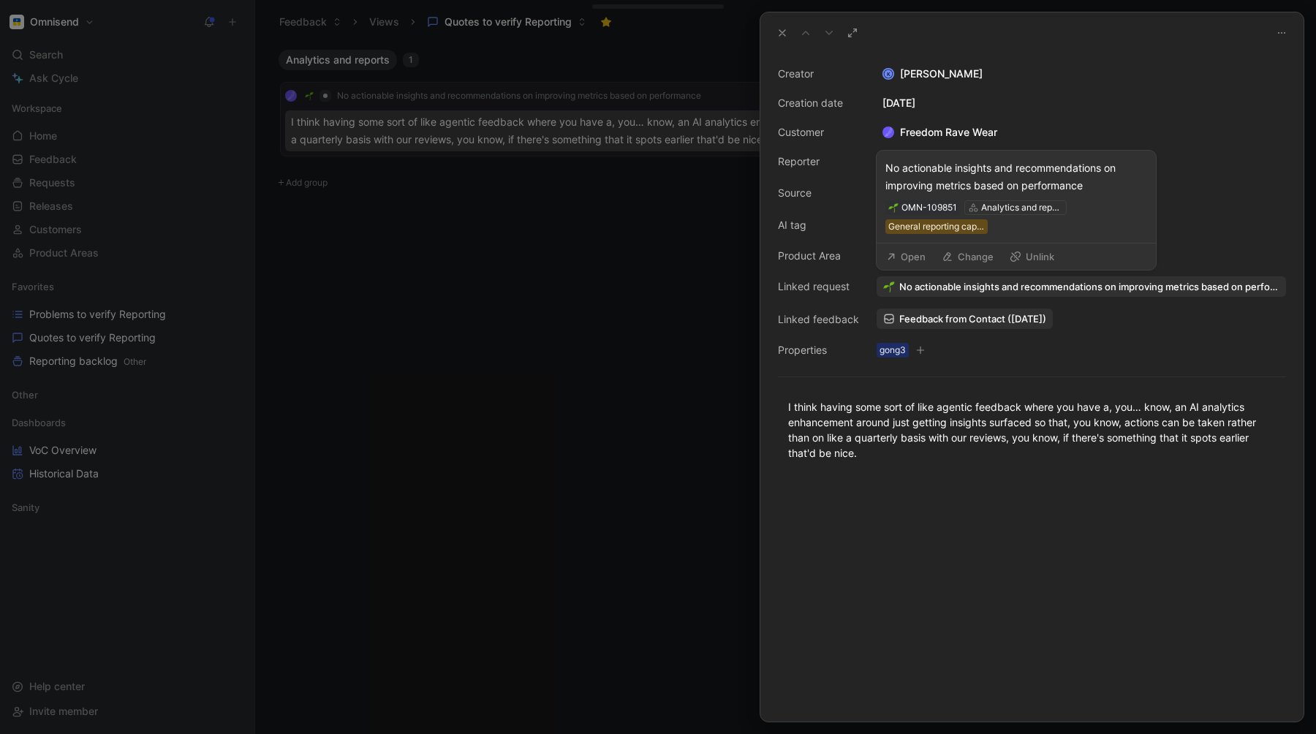
click at [1128, 289] on span "No actionable insights and recommendations on improving metrics based on perfor…" at bounding box center [1089, 286] width 380 height 13
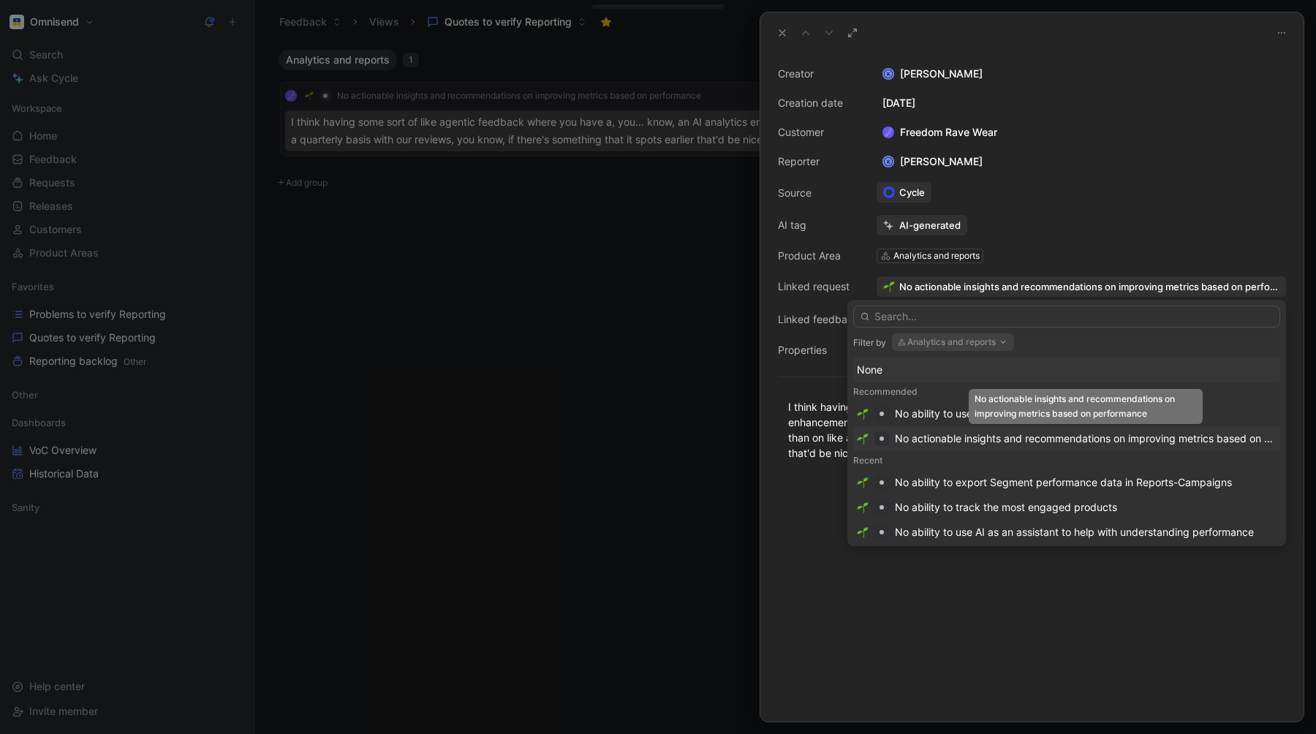
click at [991, 439] on div "No actionable insights and recommendations on improving metrics based on perfor…" at bounding box center [1086, 439] width 382 height 18
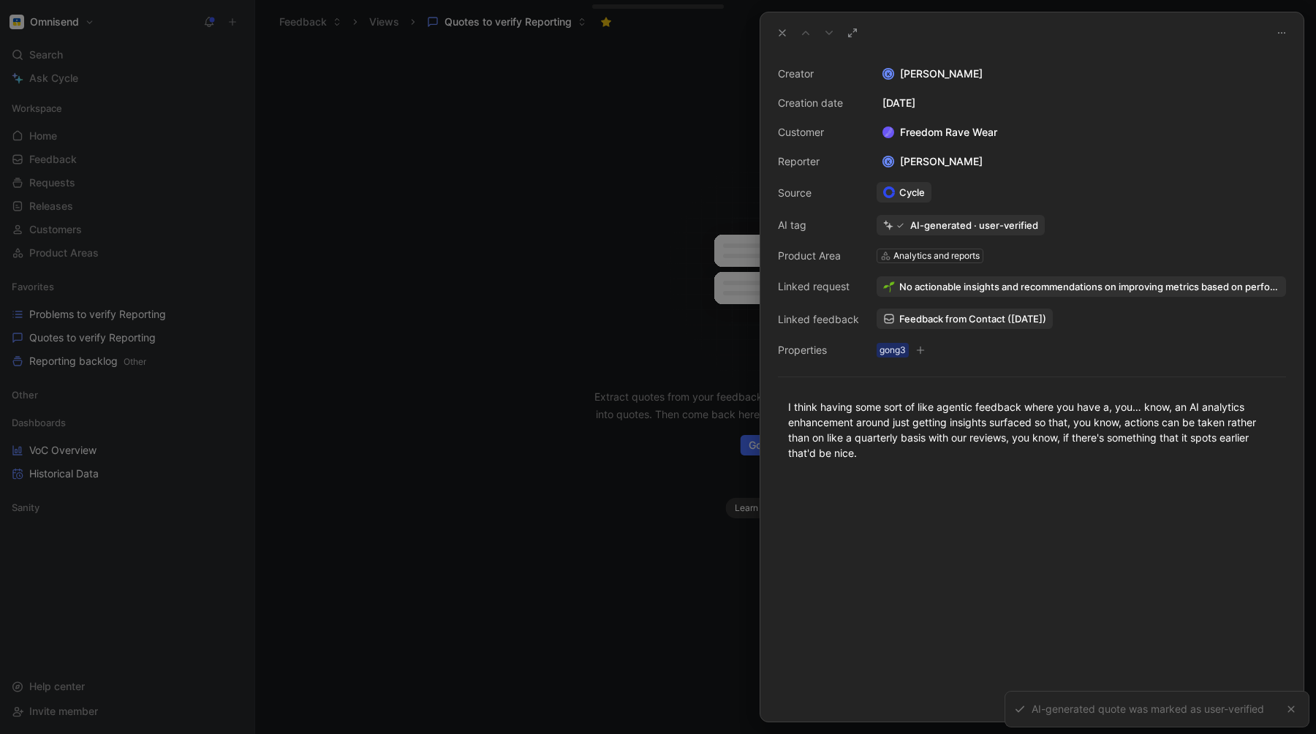
click at [624, 184] on div at bounding box center [658, 367] width 1316 height 734
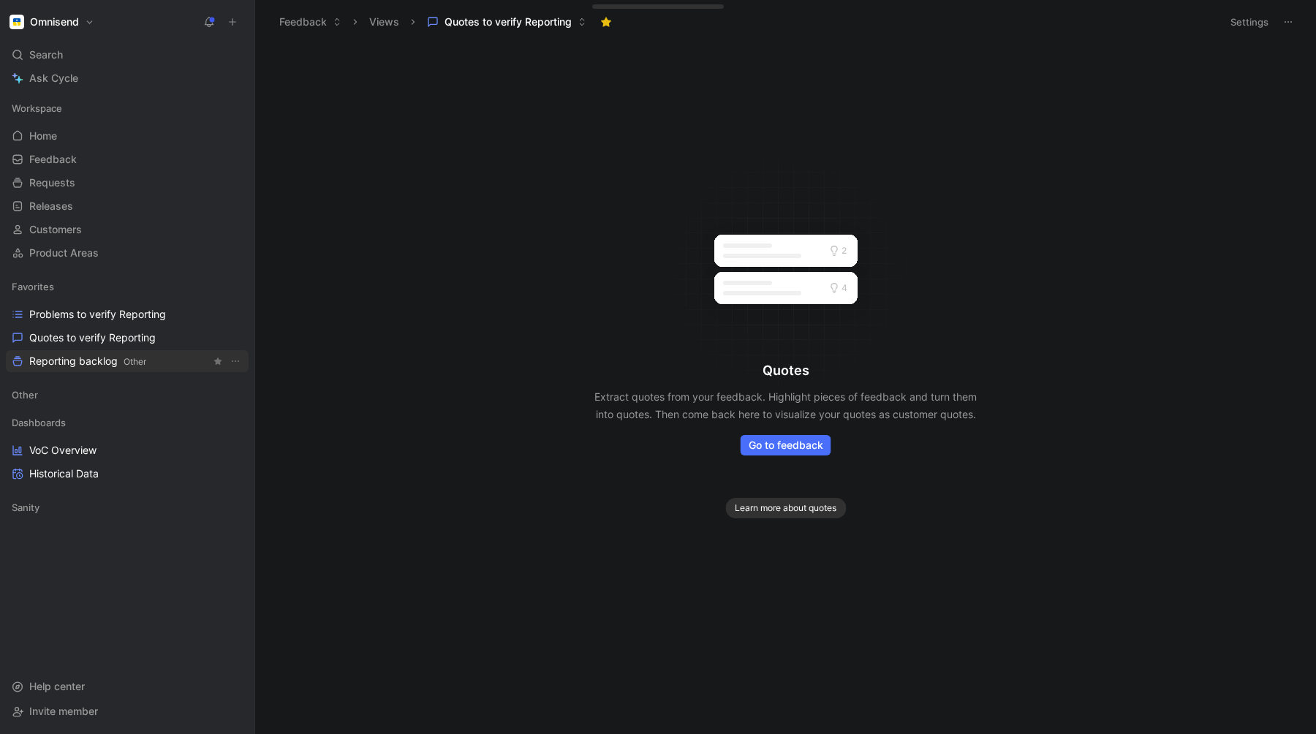
click at [86, 359] on span "Reporting backlog Other" at bounding box center [87, 361] width 117 height 15
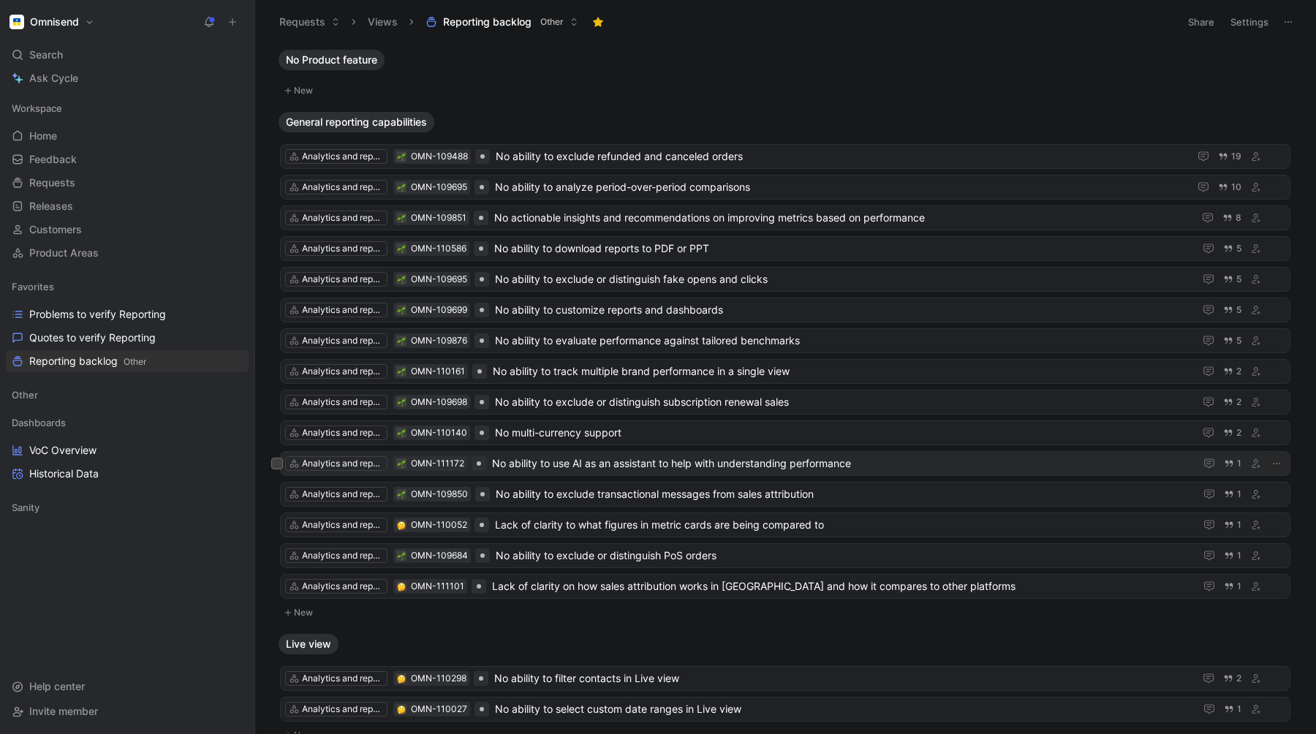
click at [537, 463] on span "No ability to use AI as an assistant to help with understanding performance" at bounding box center [840, 464] width 697 height 18
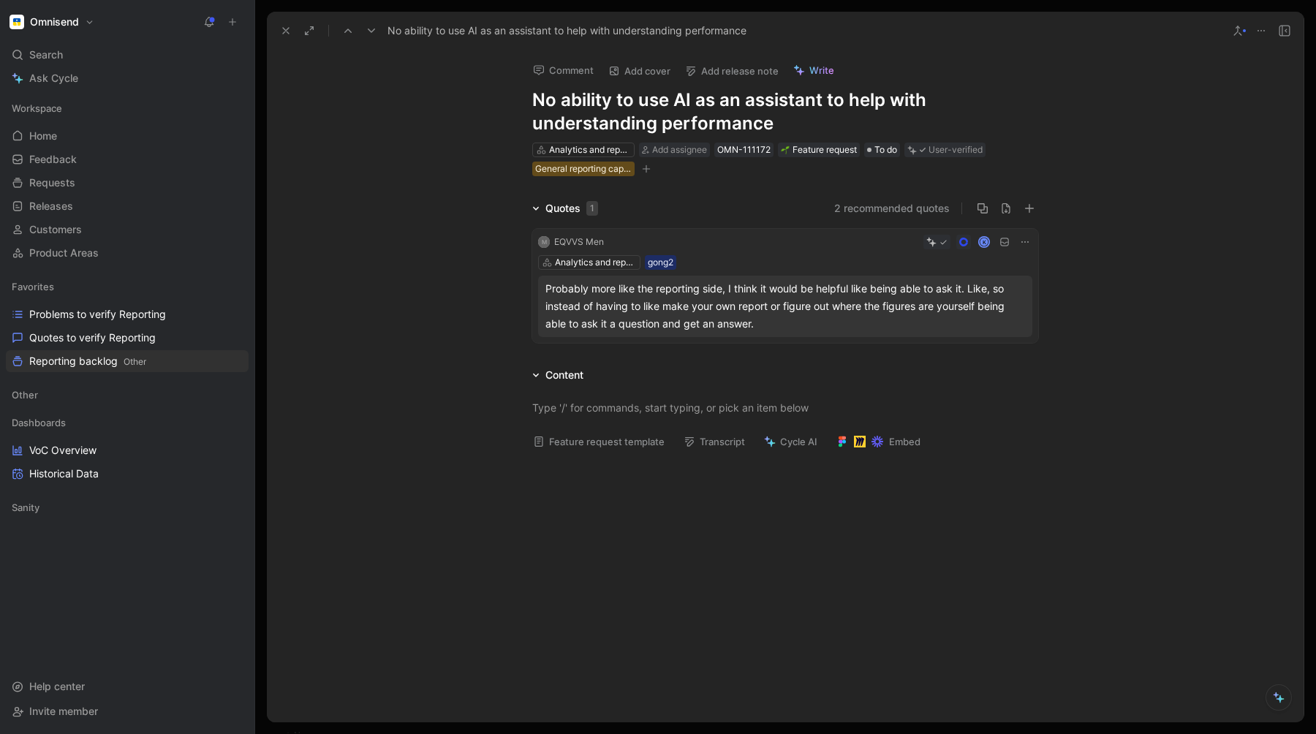
click at [1021, 240] on icon at bounding box center [1025, 242] width 12 height 12
click at [980, 295] on span "Change request" at bounding box center [987, 291] width 77 height 12
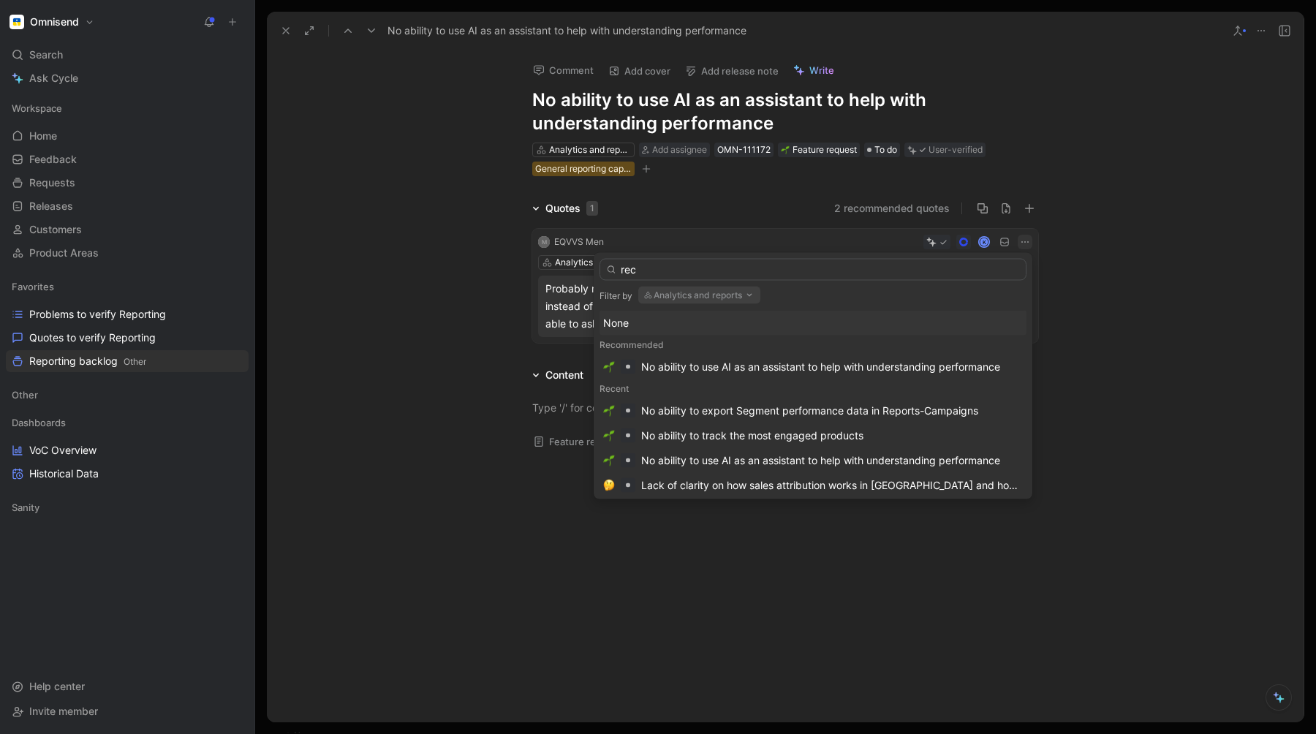
type input "reco"
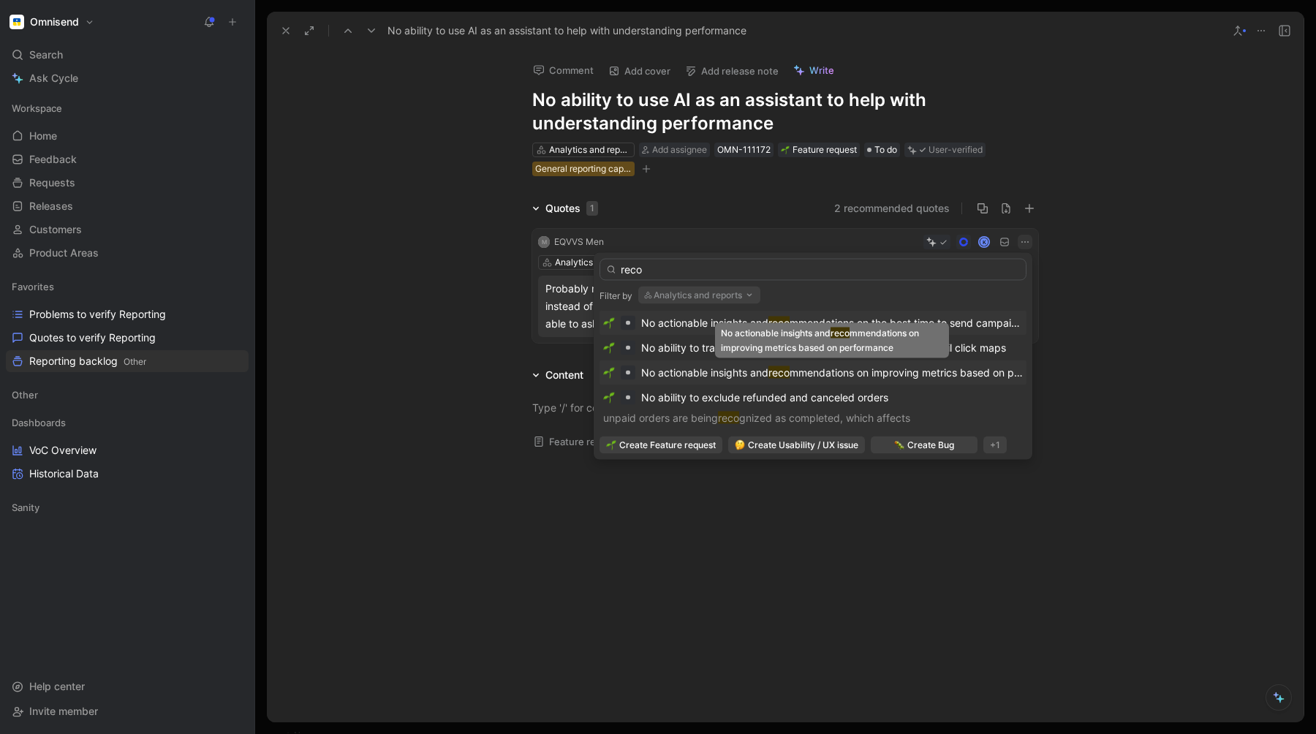
click at [716, 371] on span "No actionable insights and" at bounding box center [704, 372] width 127 height 12
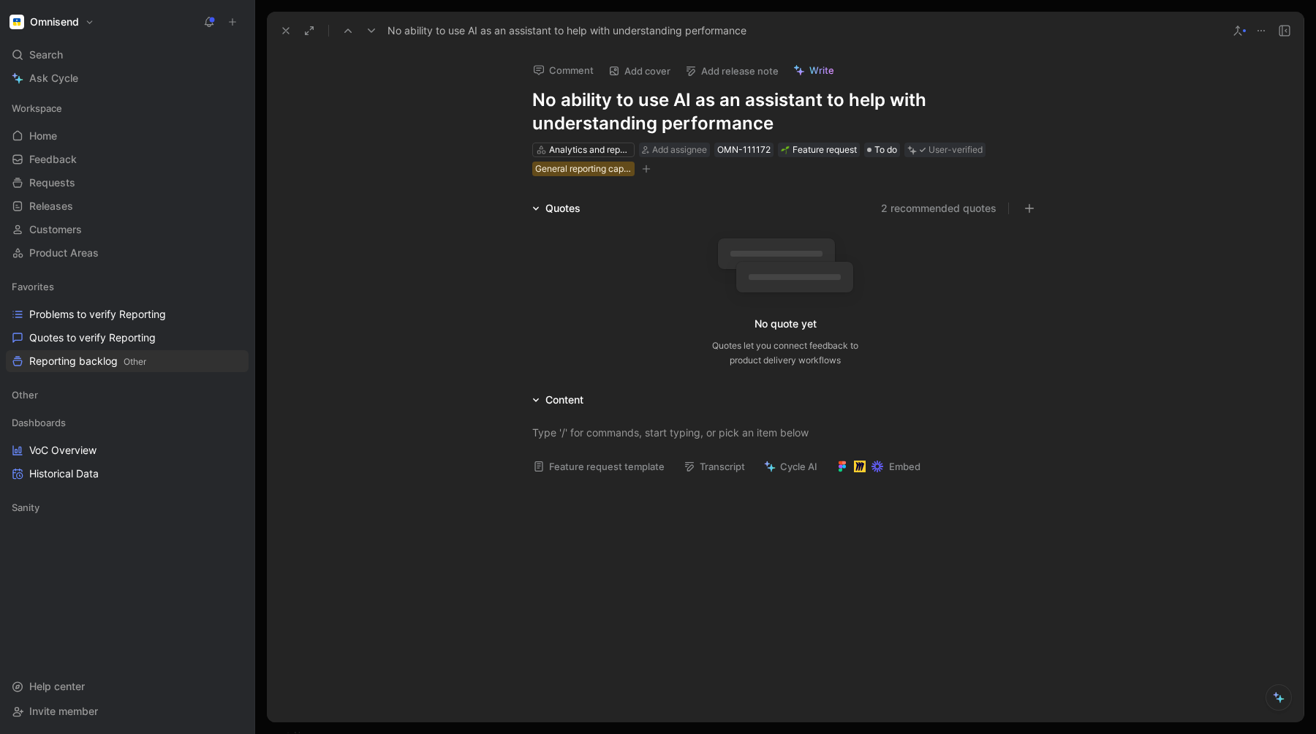
click at [1263, 30] on use at bounding box center [1261, 30] width 7 height 1
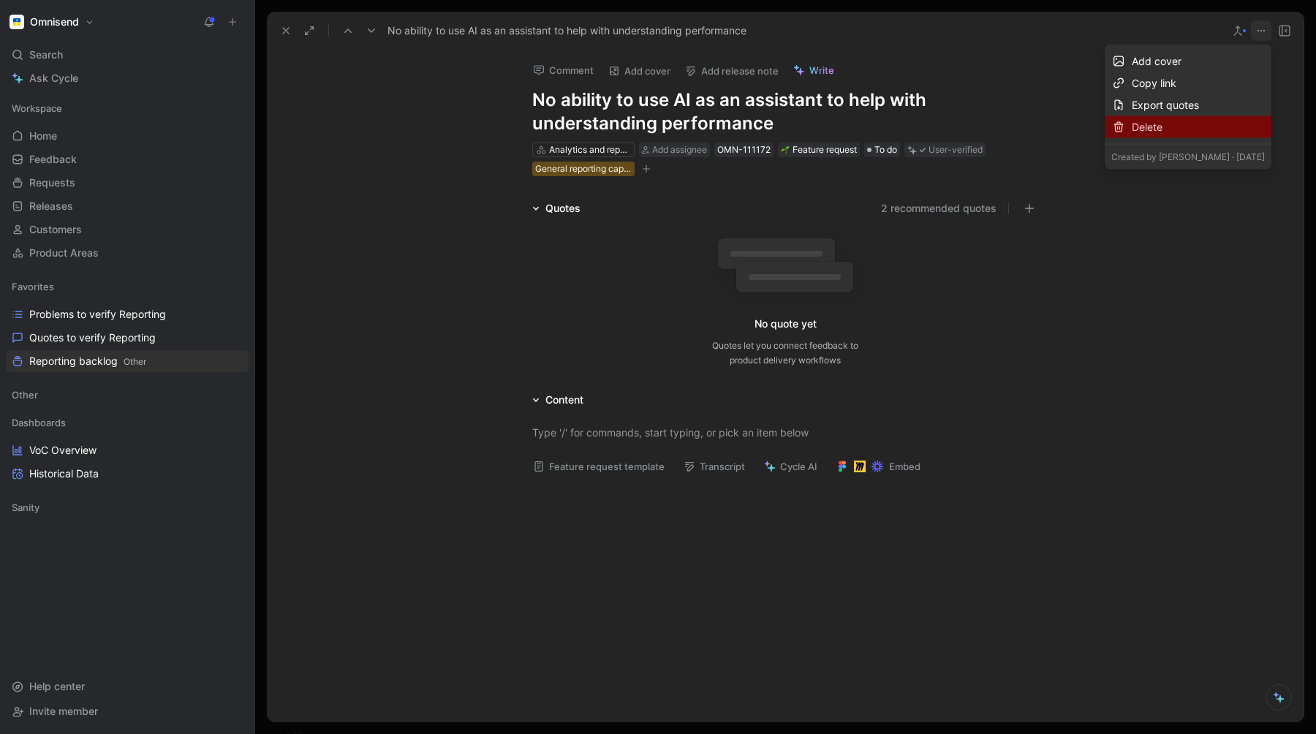
click at [1135, 124] on div "Delete" at bounding box center [1198, 127] width 133 height 18
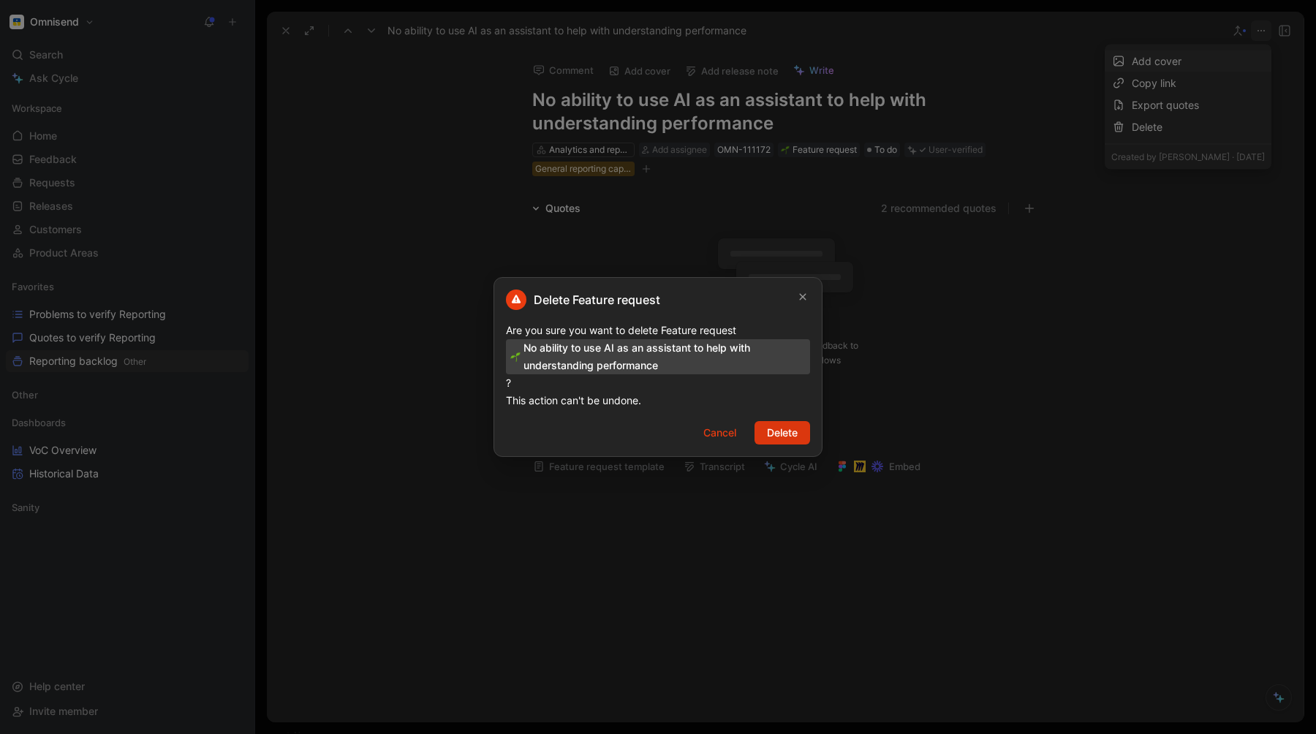
click at [779, 434] on span "Delete" at bounding box center [782, 433] width 31 height 18
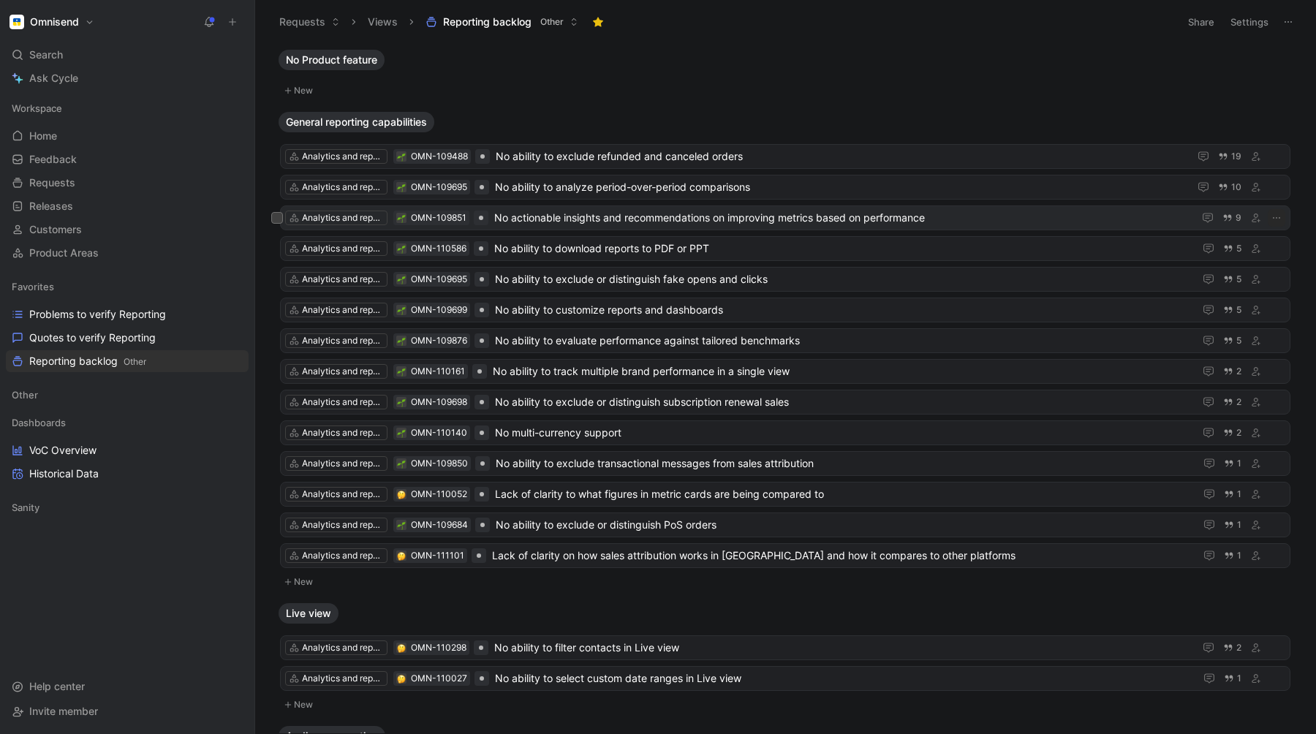
click at [727, 221] on span "No actionable insights and recommendations on improving metrics based on perfor…" at bounding box center [840, 218] width 693 height 18
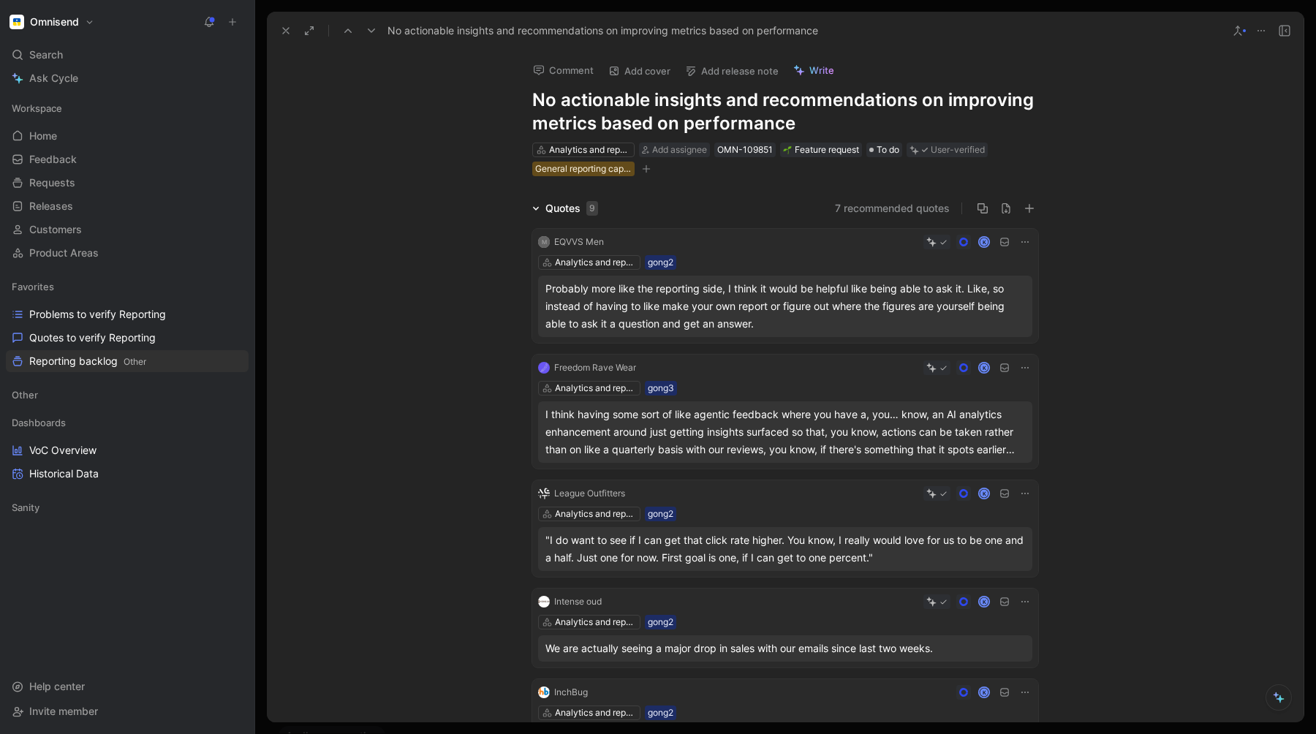
click at [281, 30] on icon at bounding box center [286, 31] width 12 height 12
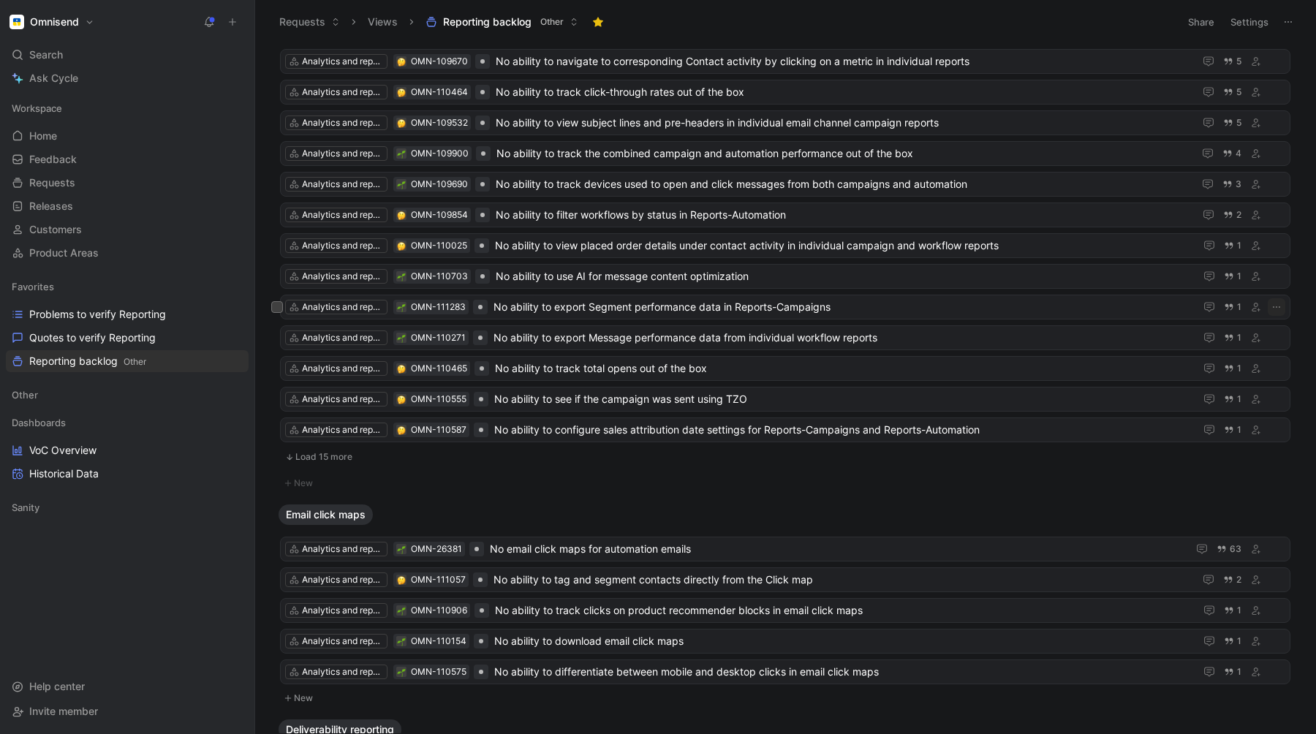
scroll to position [1473, 0]
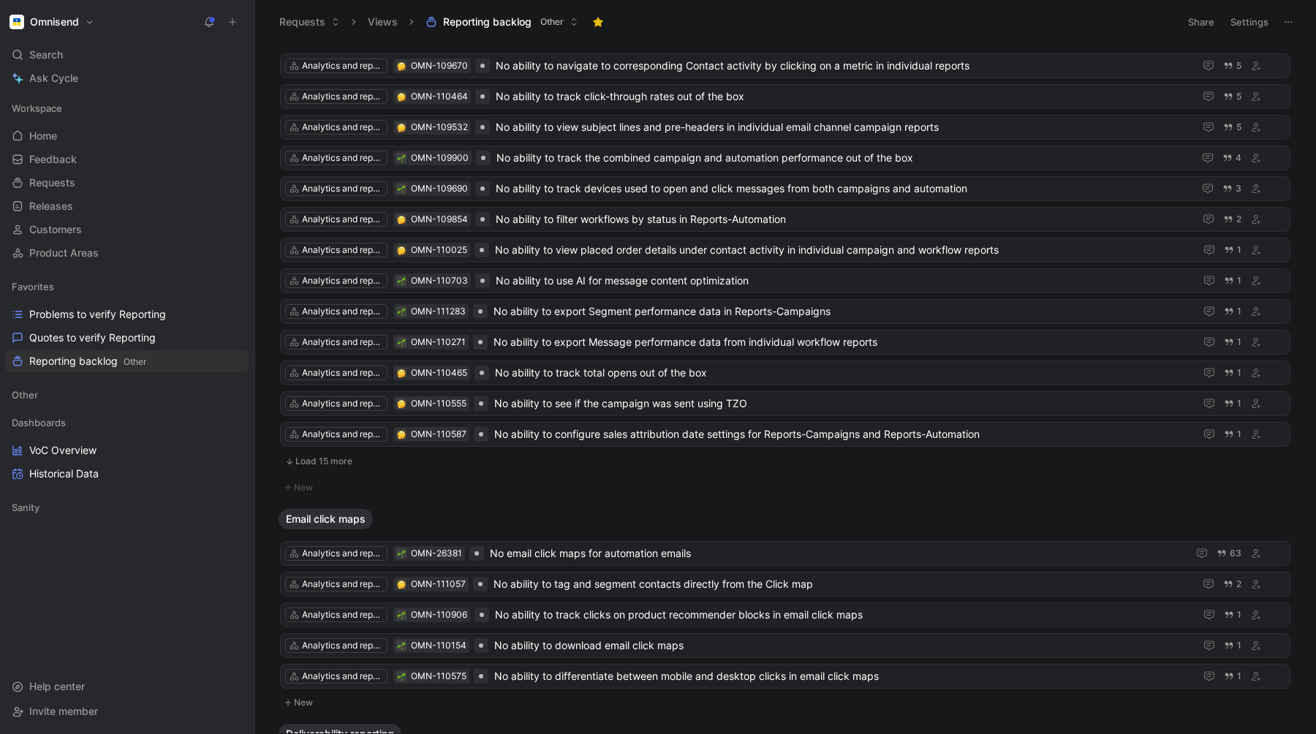
click at [326, 464] on button "Load 15 more" at bounding box center [785, 462] width 1010 height 18
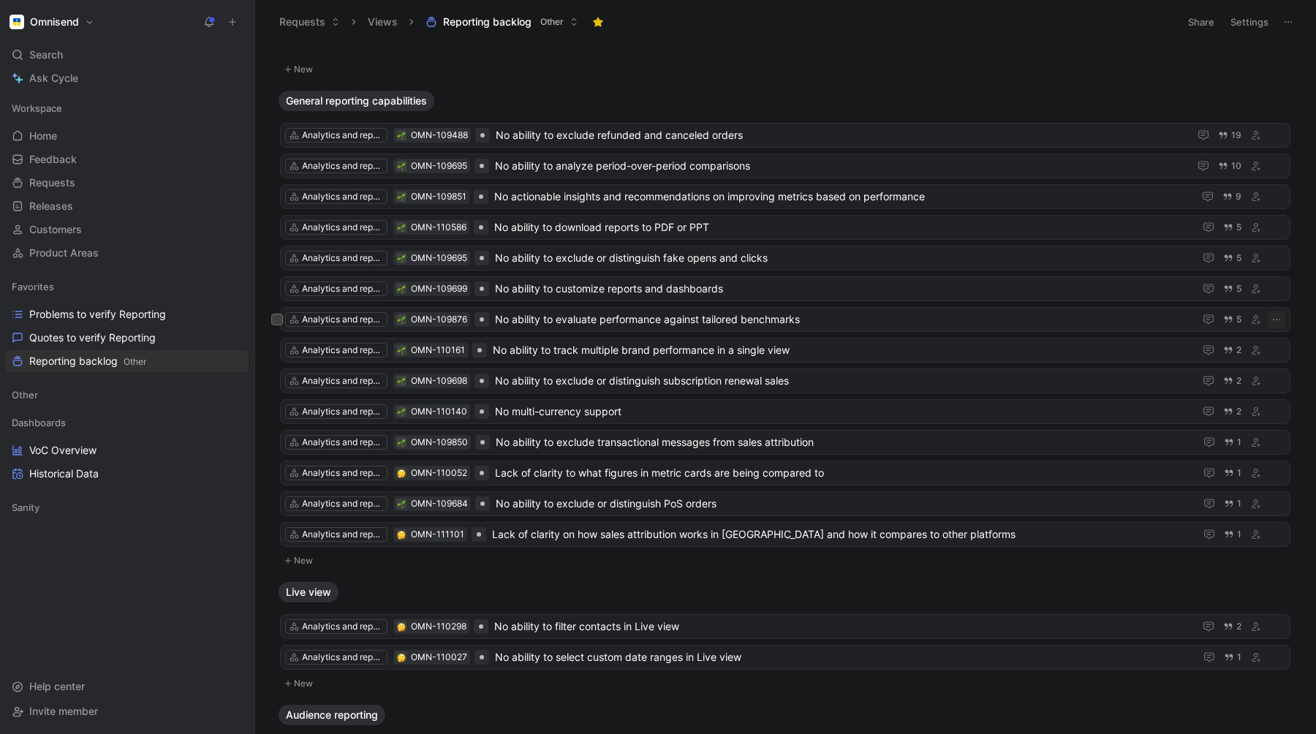
scroll to position [0, 0]
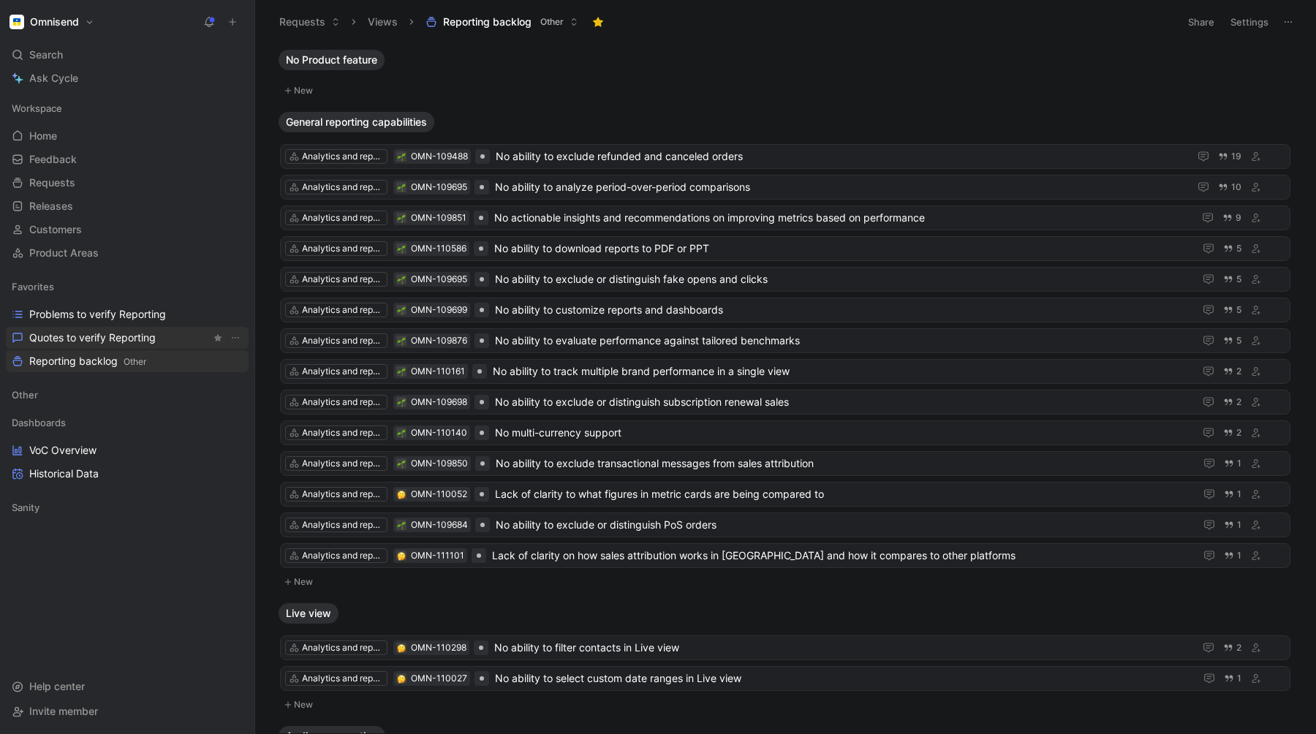
click at [122, 333] on span "Quotes to verify Reporting" at bounding box center [92, 337] width 126 height 15
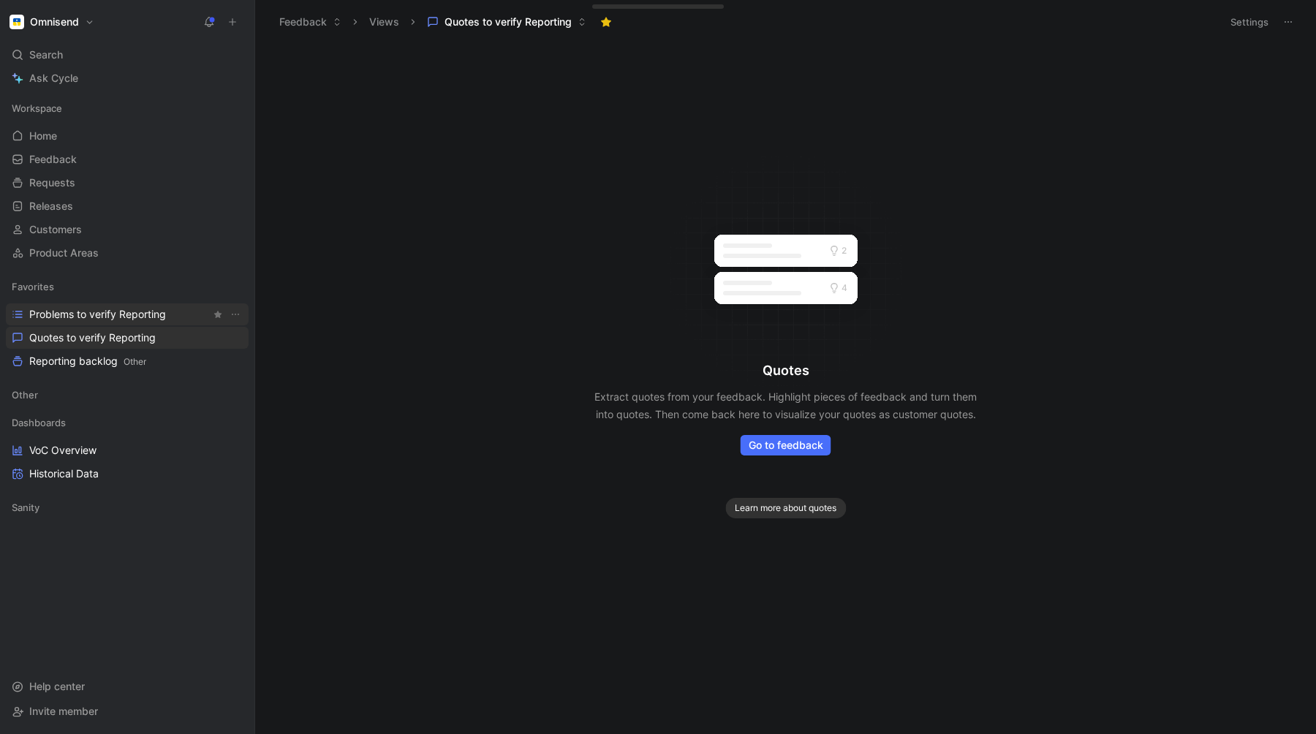
click at [118, 310] on span "Problems to verify Reporting" at bounding box center [97, 314] width 137 height 15
